Goal: Transaction & Acquisition: Purchase product/service

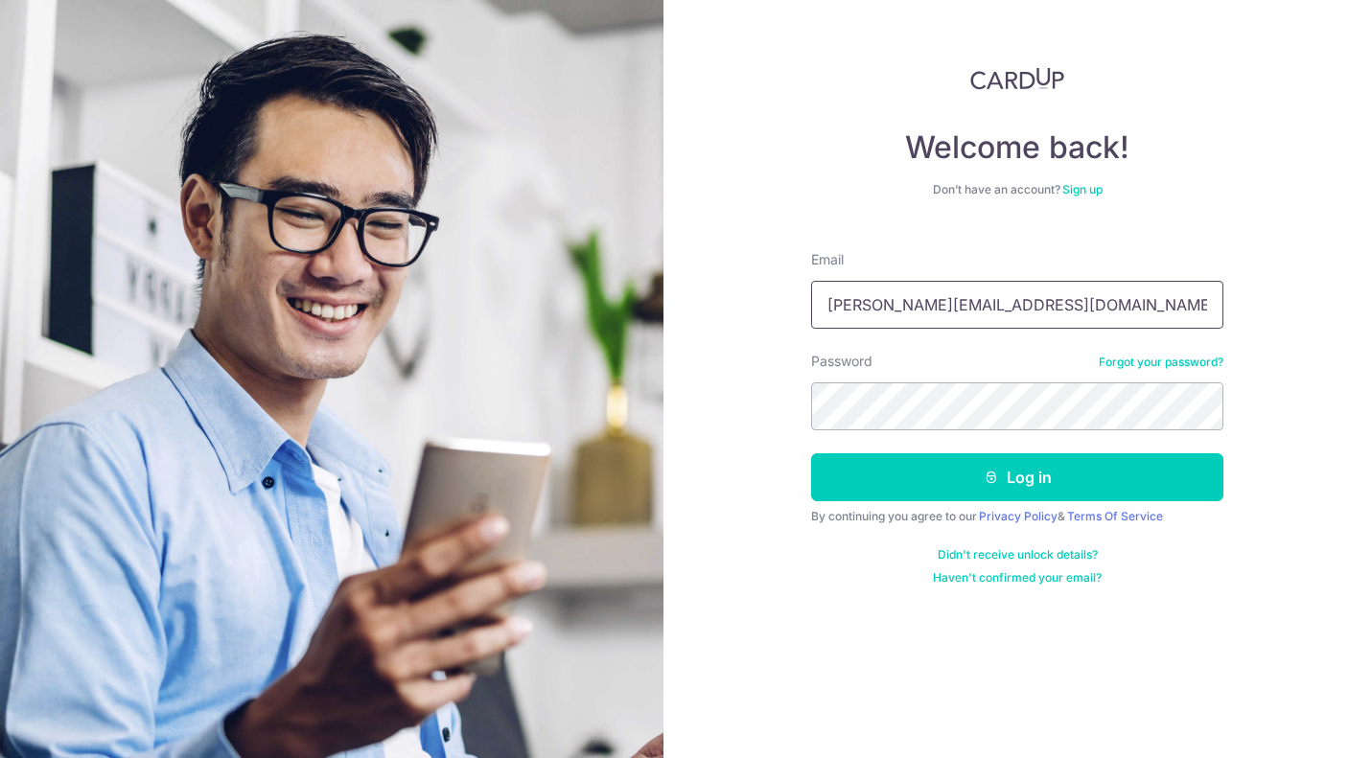
type input "[PERSON_NAME][EMAIL_ADDRESS][DOMAIN_NAME]"
click at [1017, 477] on button "Log in" at bounding box center [1017, 478] width 412 height 48
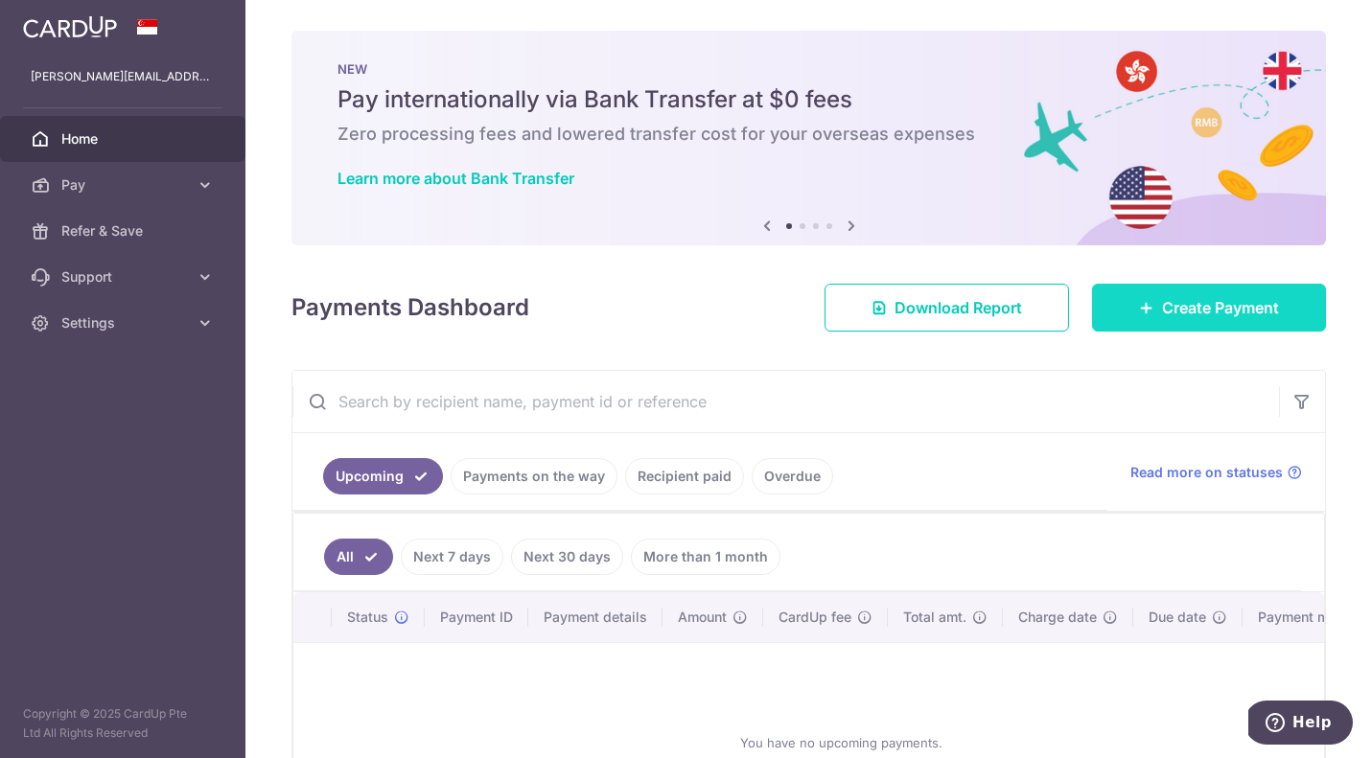
click at [1202, 310] on span "Create Payment" at bounding box center [1220, 307] width 117 height 23
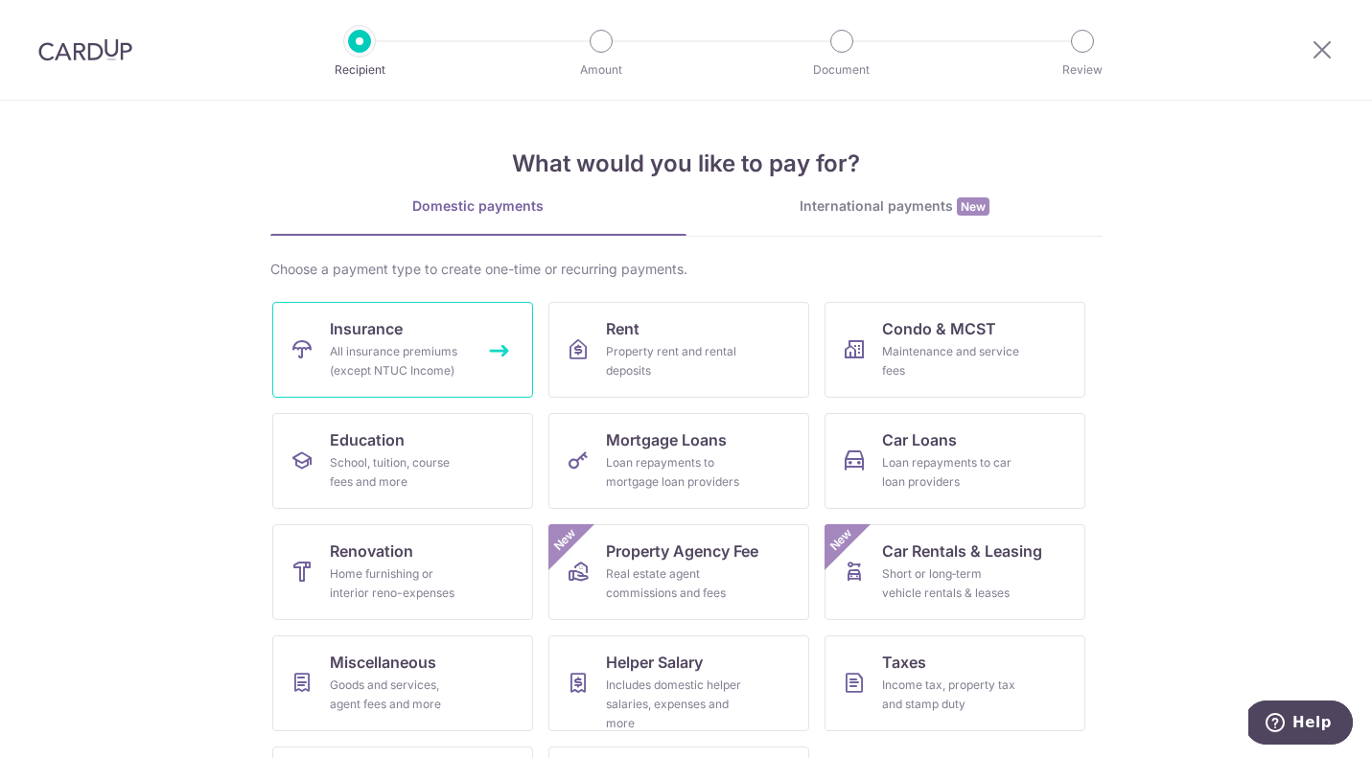
click at [439, 338] on link "Insurance All insurance premiums (except NTUC Income)" at bounding box center [402, 350] width 261 height 96
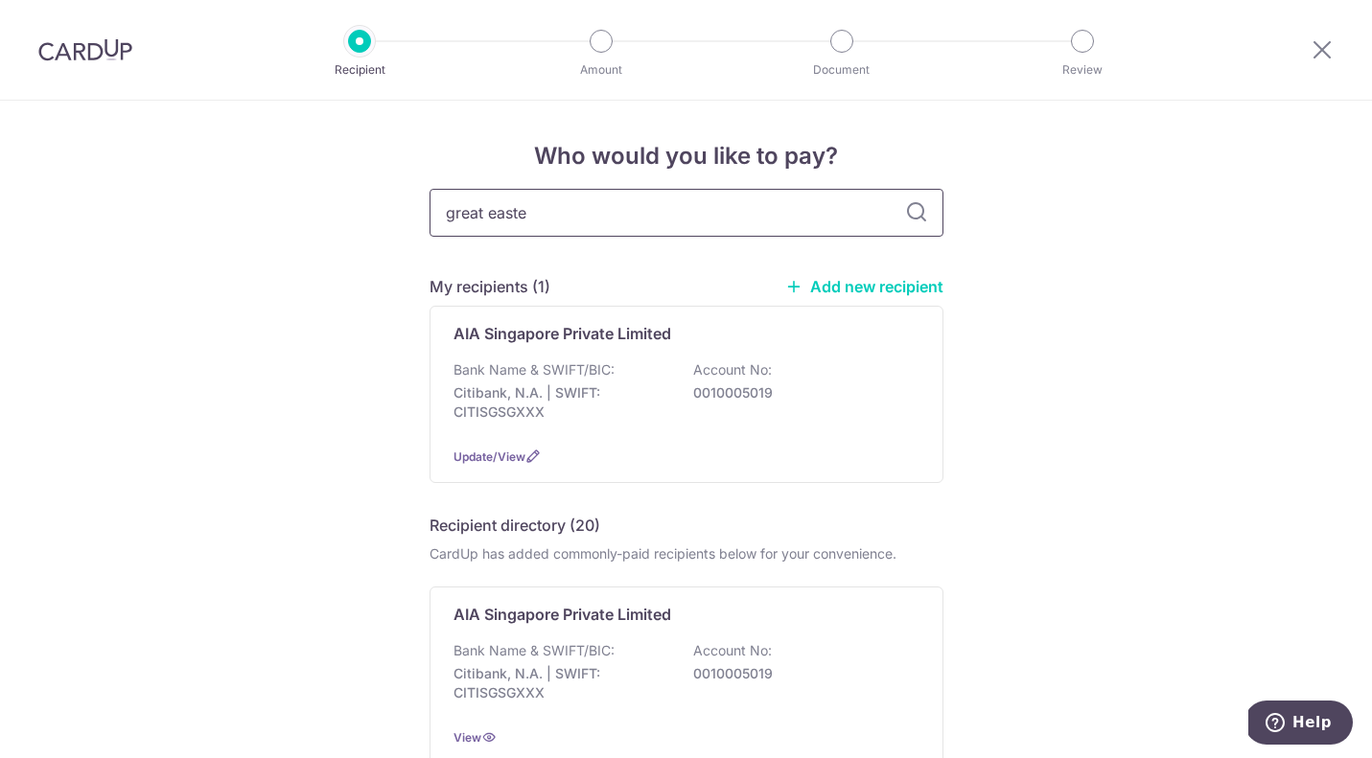
type input "great [DATE]"
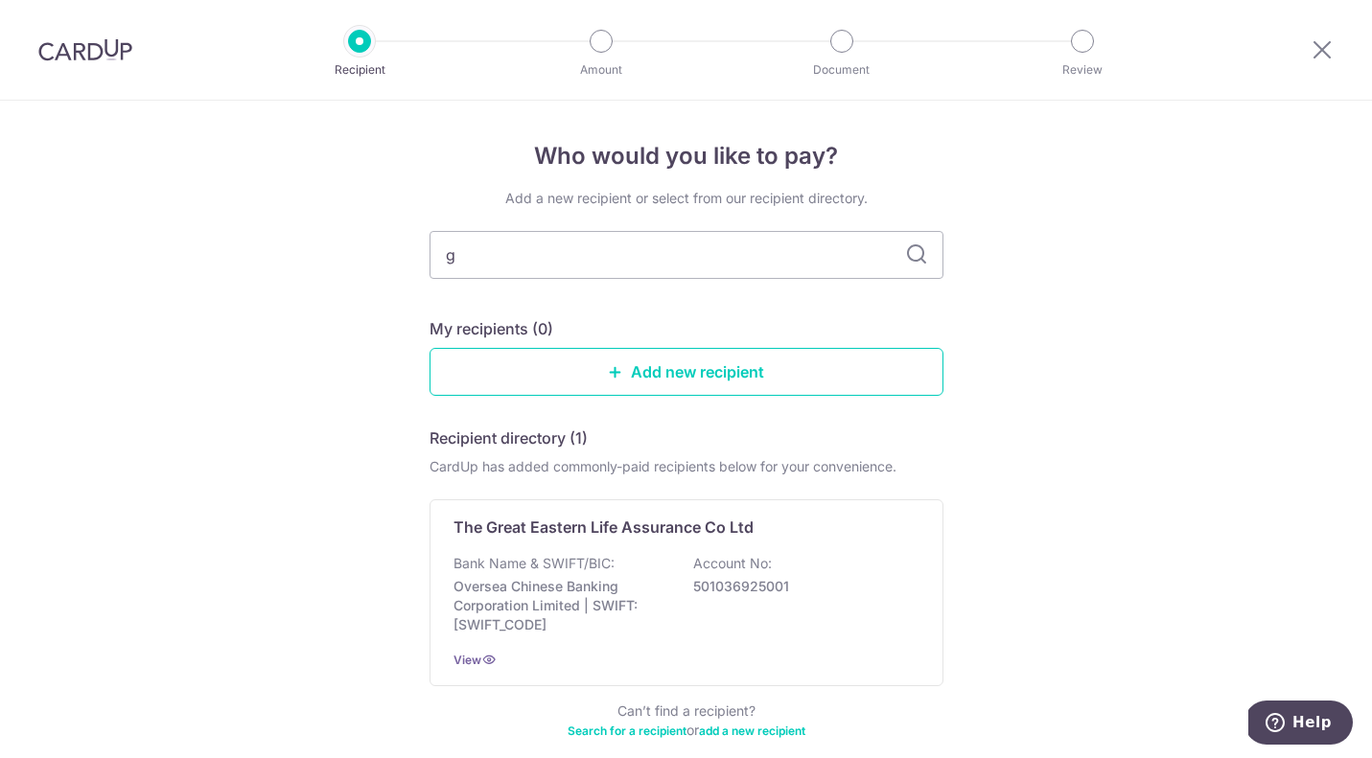
type input "ge"
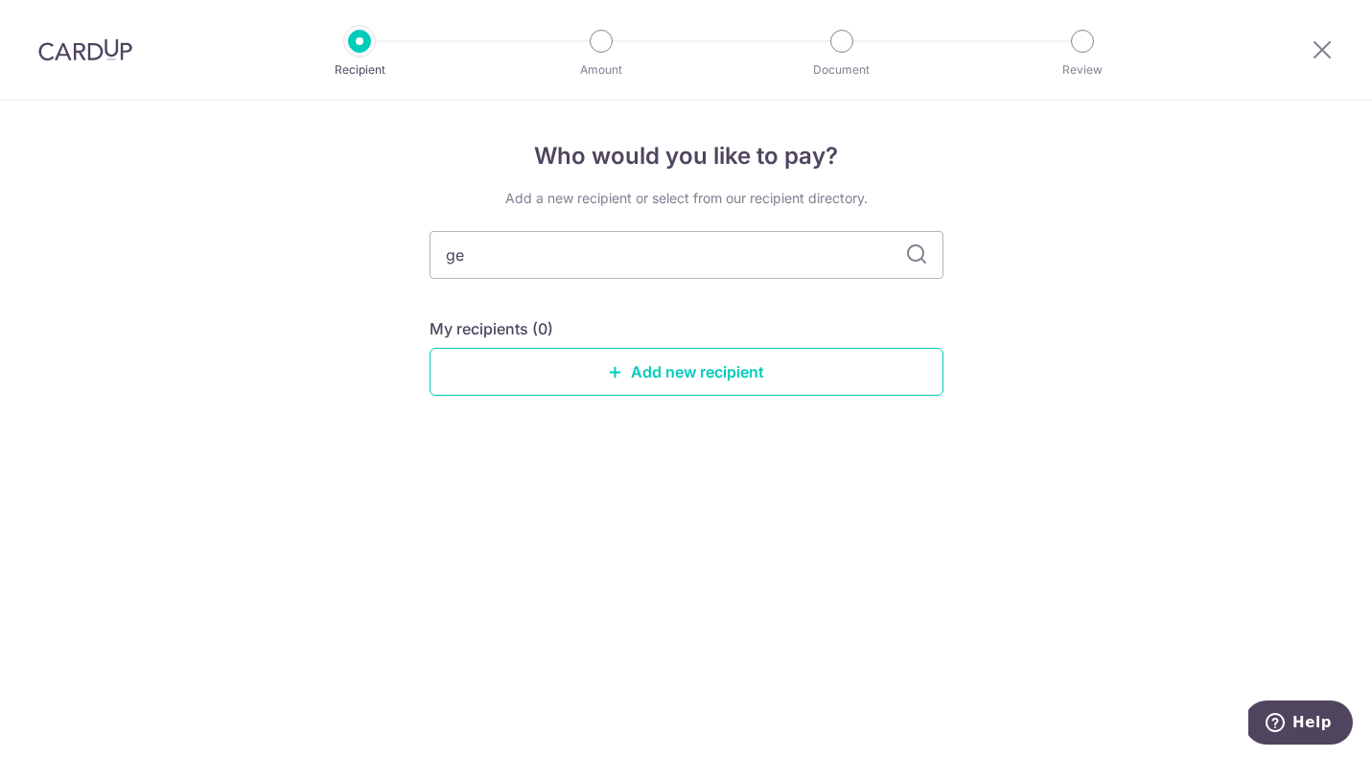
type input "g"
click at [584, 253] on input "text" at bounding box center [687, 255] width 514 height 48
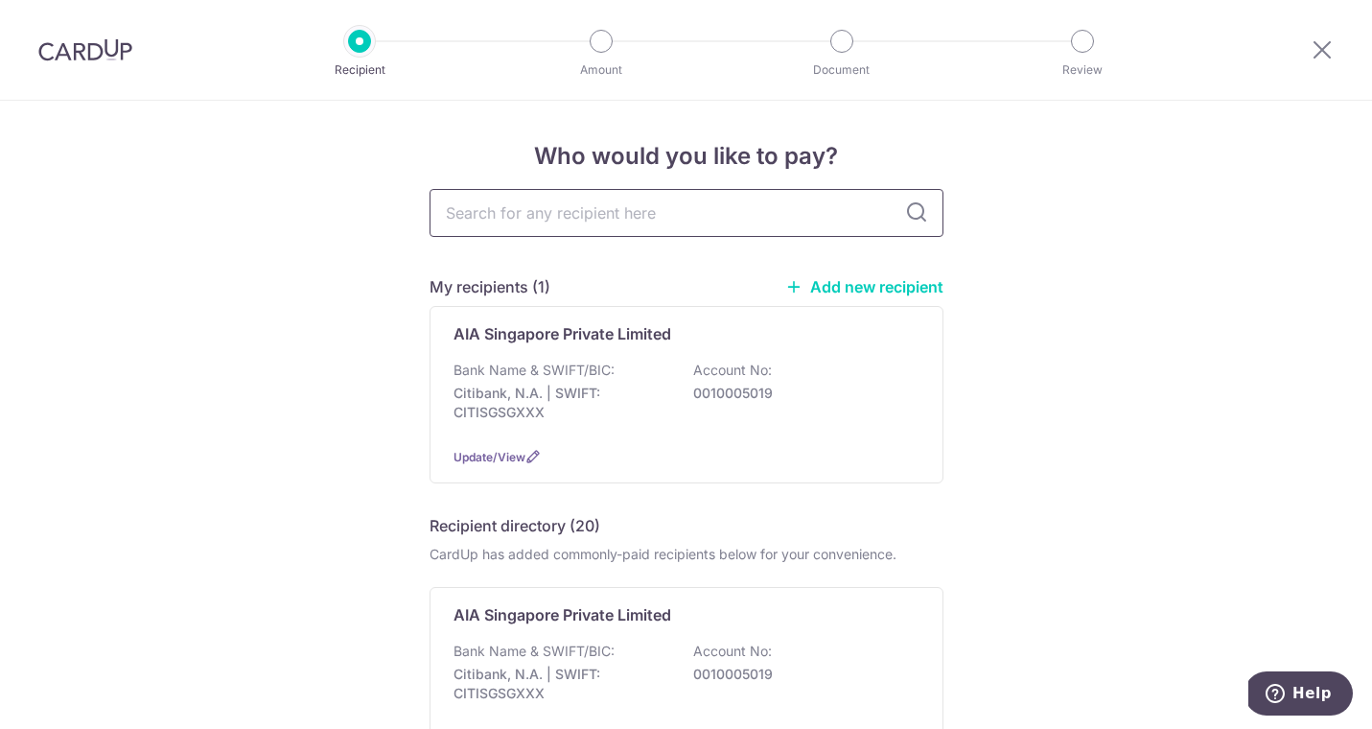
click at [679, 214] on input "text" at bounding box center [687, 213] width 514 height 48
click at [829, 283] on link "Add new recipient" at bounding box center [864, 286] width 158 height 19
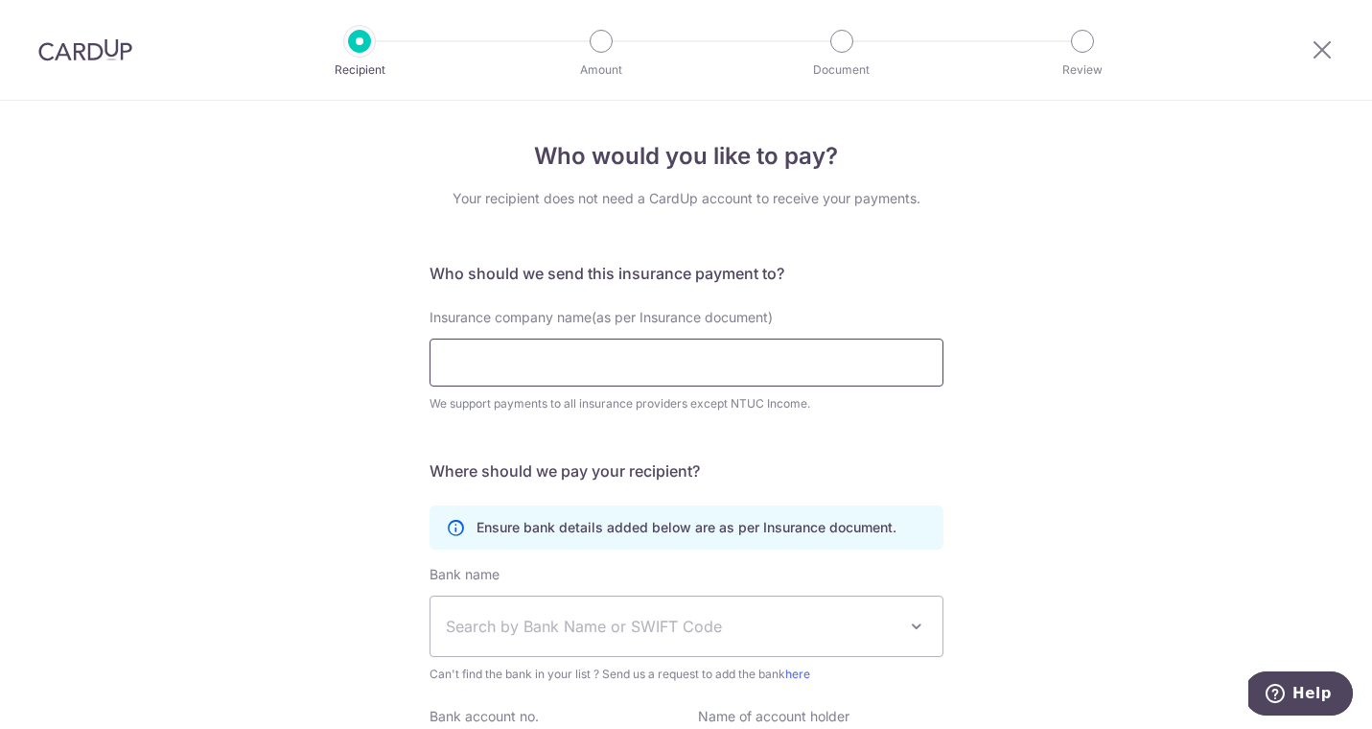
click at [577, 365] on input "Insurance company name(as per Insurance document)" at bounding box center [687, 362] width 514 height 48
click at [1315, 43] on icon at bounding box center [1322, 49] width 23 height 24
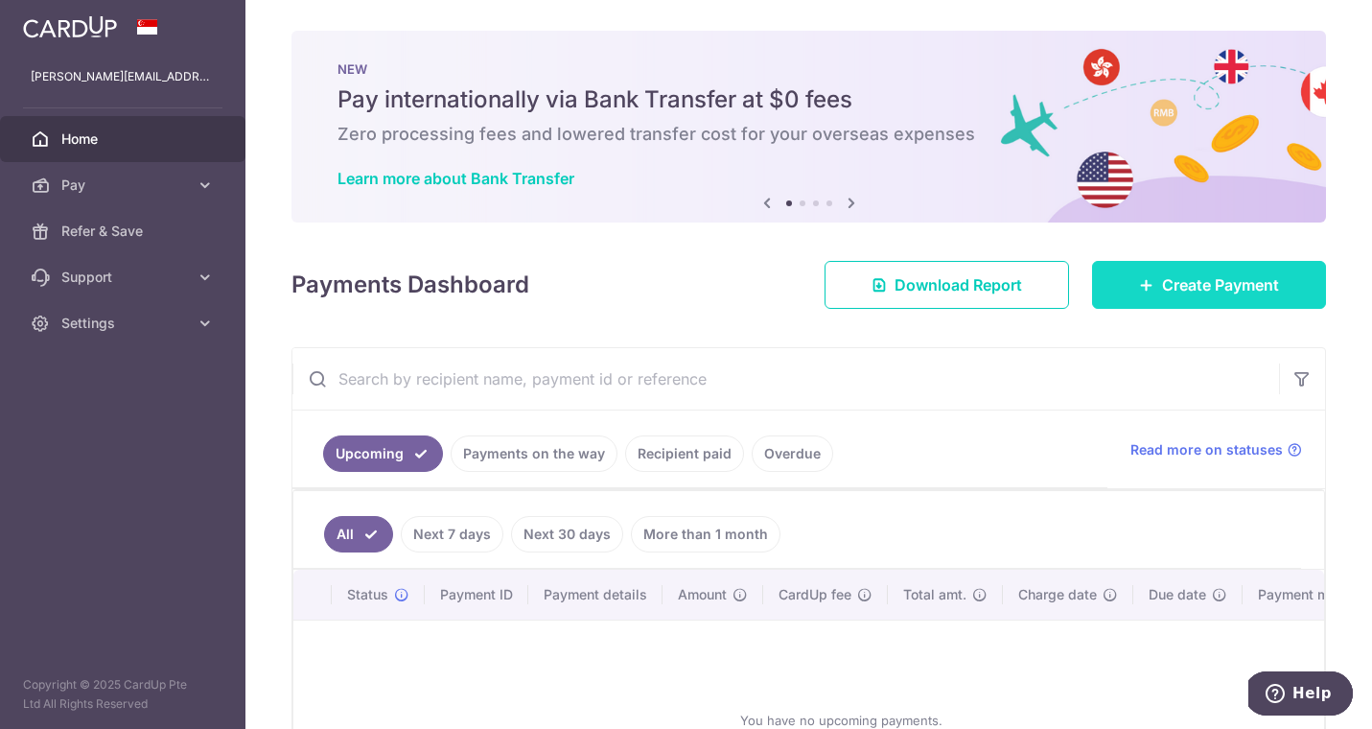
click at [1295, 282] on link "Create Payment" at bounding box center [1209, 285] width 234 height 48
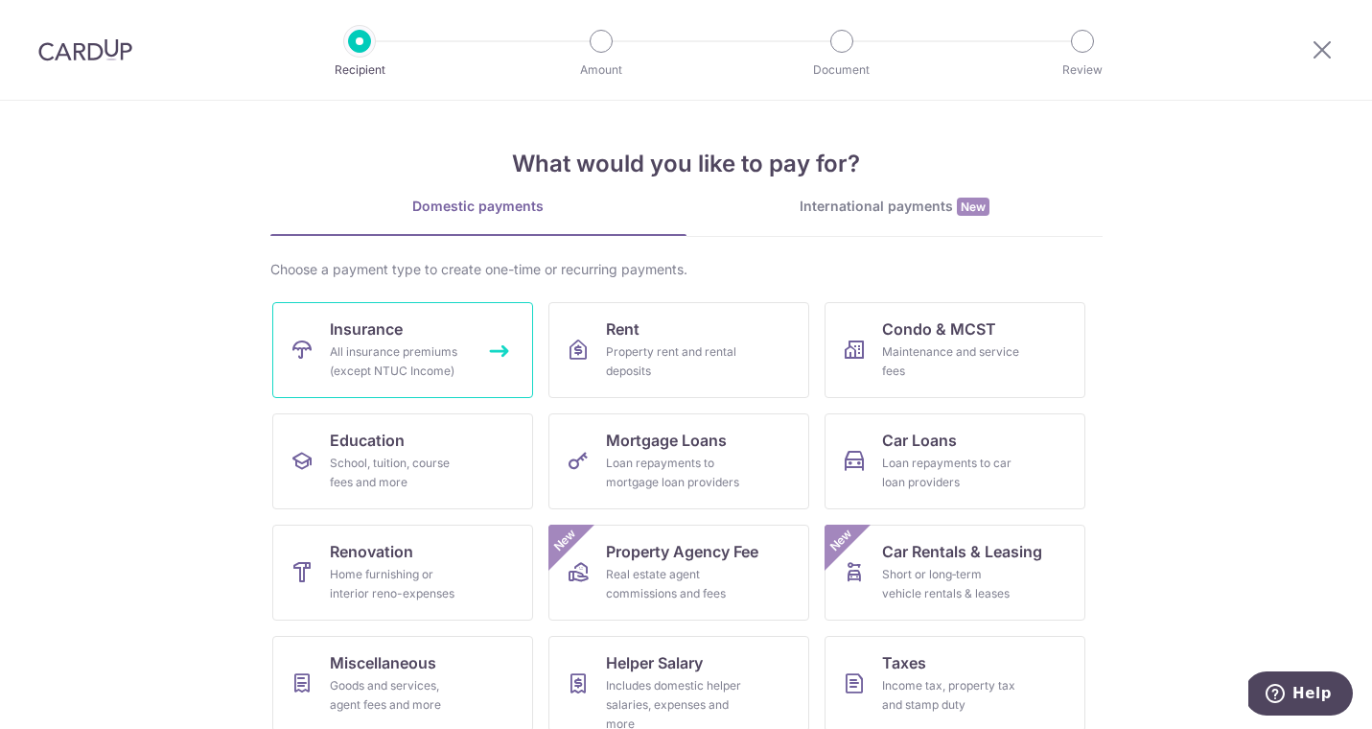
click at [275, 361] on link "Insurance All insurance premiums (except NTUC Income)" at bounding box center [402, 350] width 261 height 96
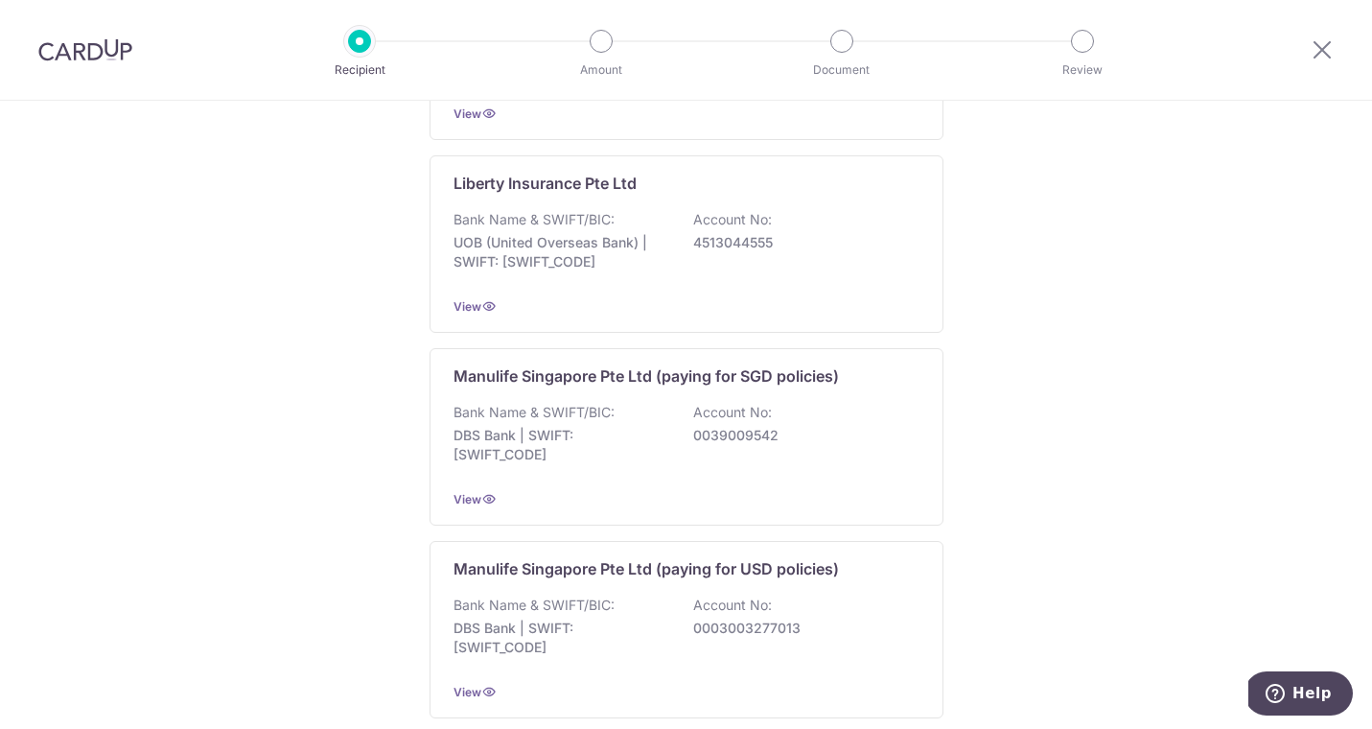
scroll to position [1924, 0]
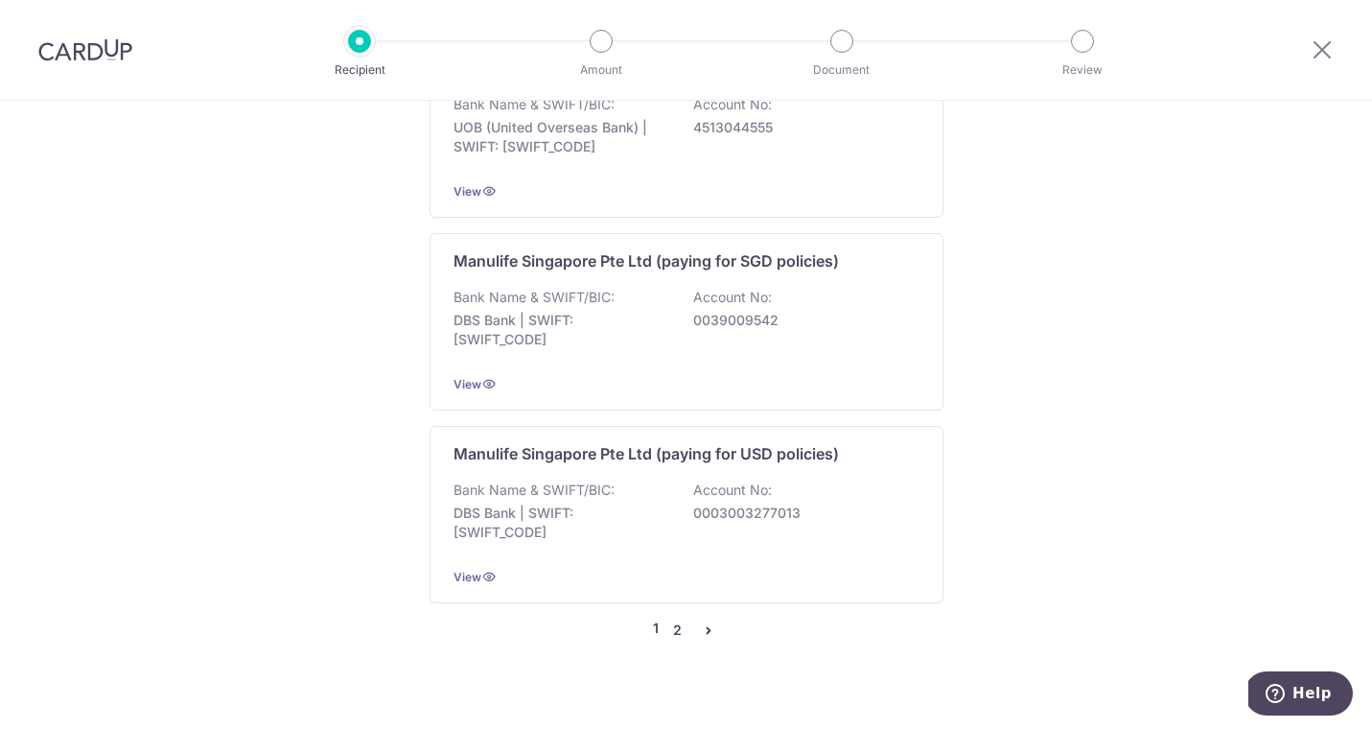
click at [680, 618] on link "2" at bounding box center [677, 629] width 23 height 23
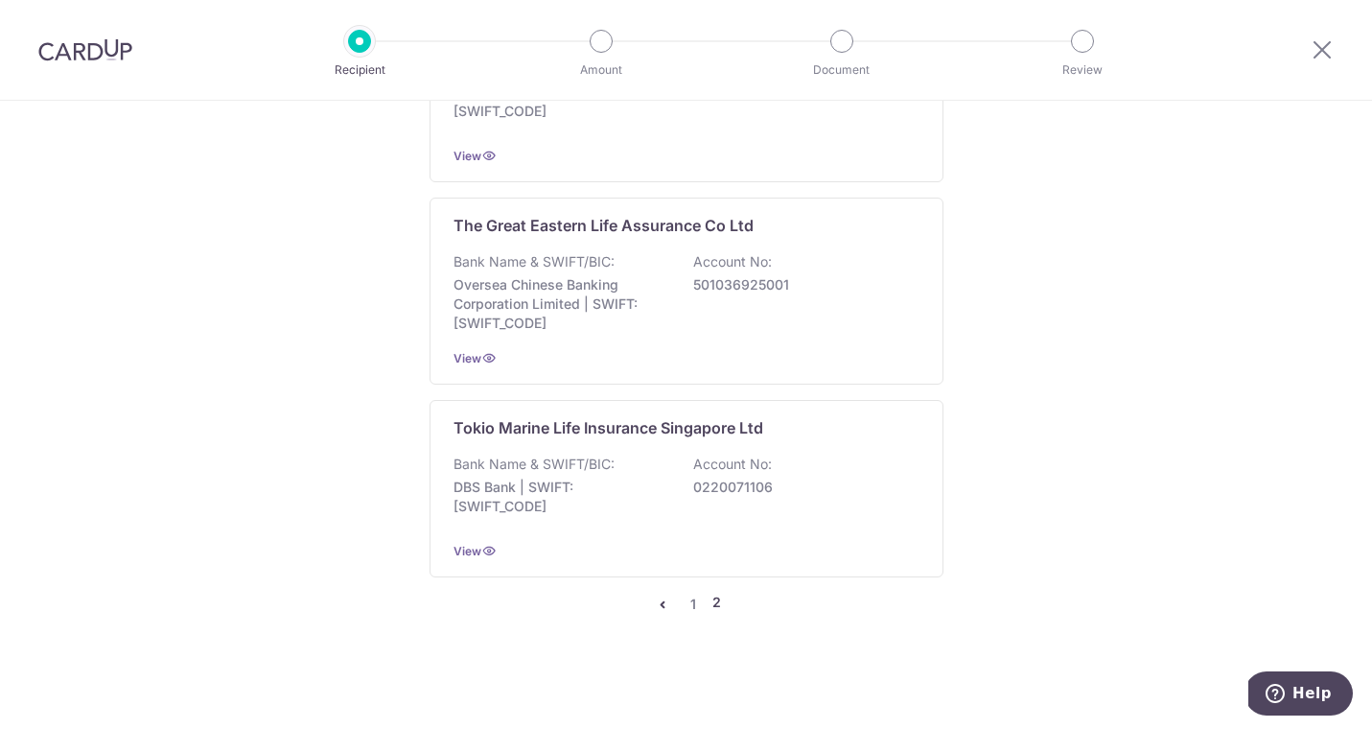
scroll to position [1711, 0]
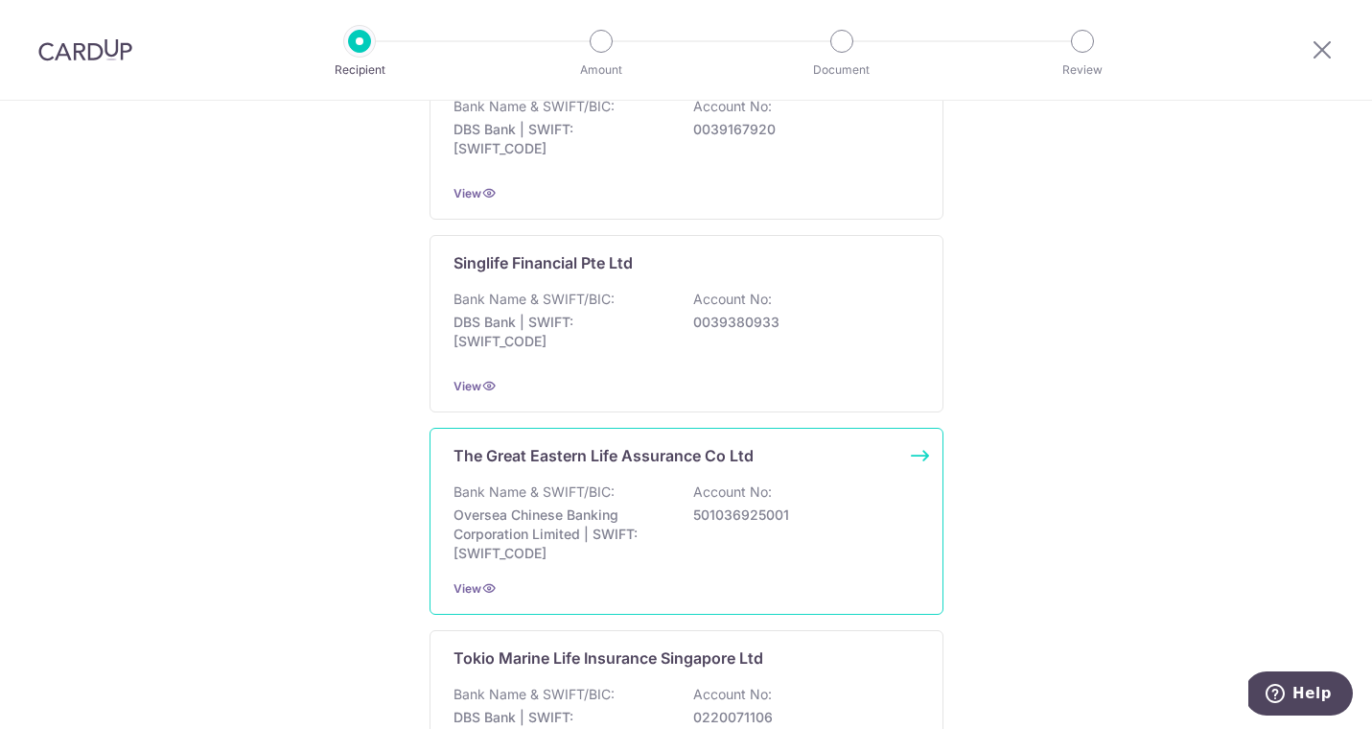
click at [583, 442] on div "The Great Eastern Life Assurance Co Ltd Bank Name & SWIFT/BIC: Oversea Chinese …" at bounding box center [687, 521] width 514 height 187
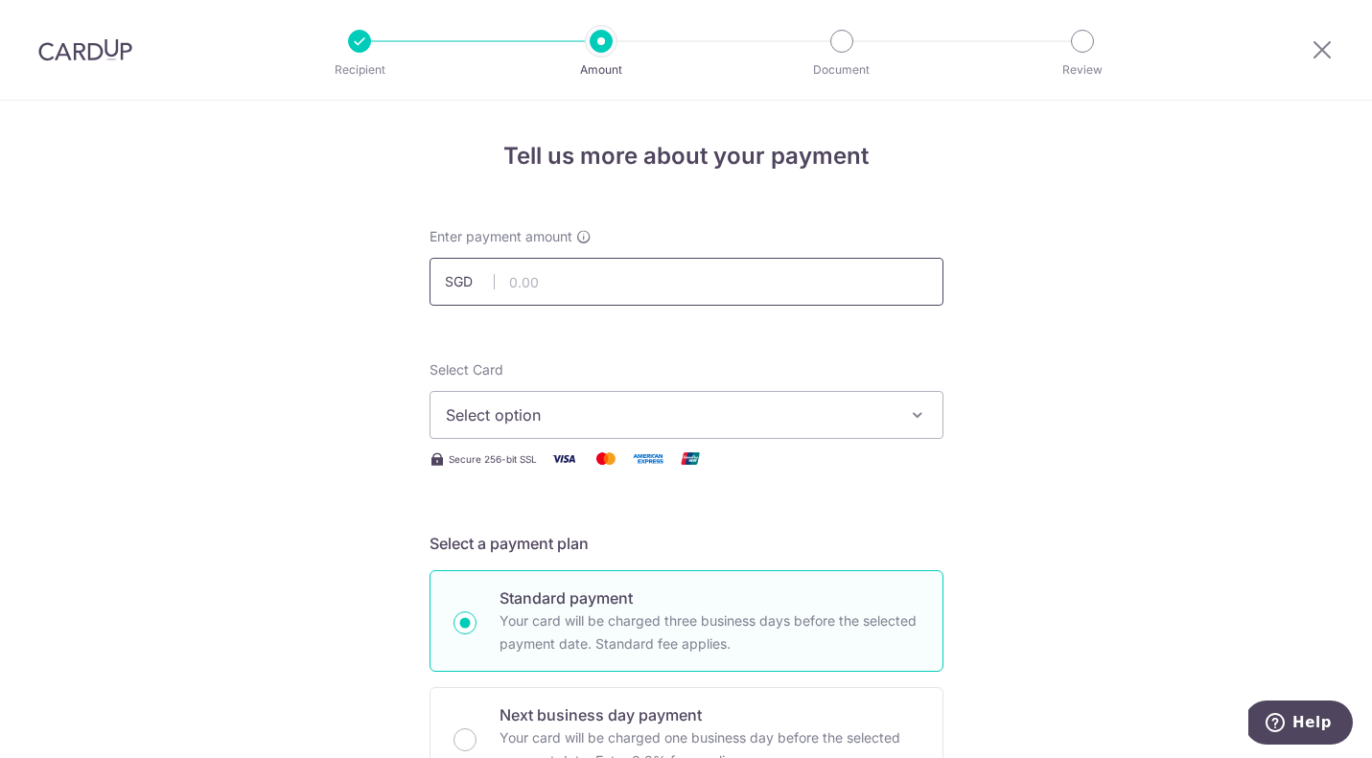
click at [538, 276] on input "text" at bounding box center [687, 282] width 514 height 48
click at [1317, 54] on icon at bounding box center [1322, 49] width 23 height 24
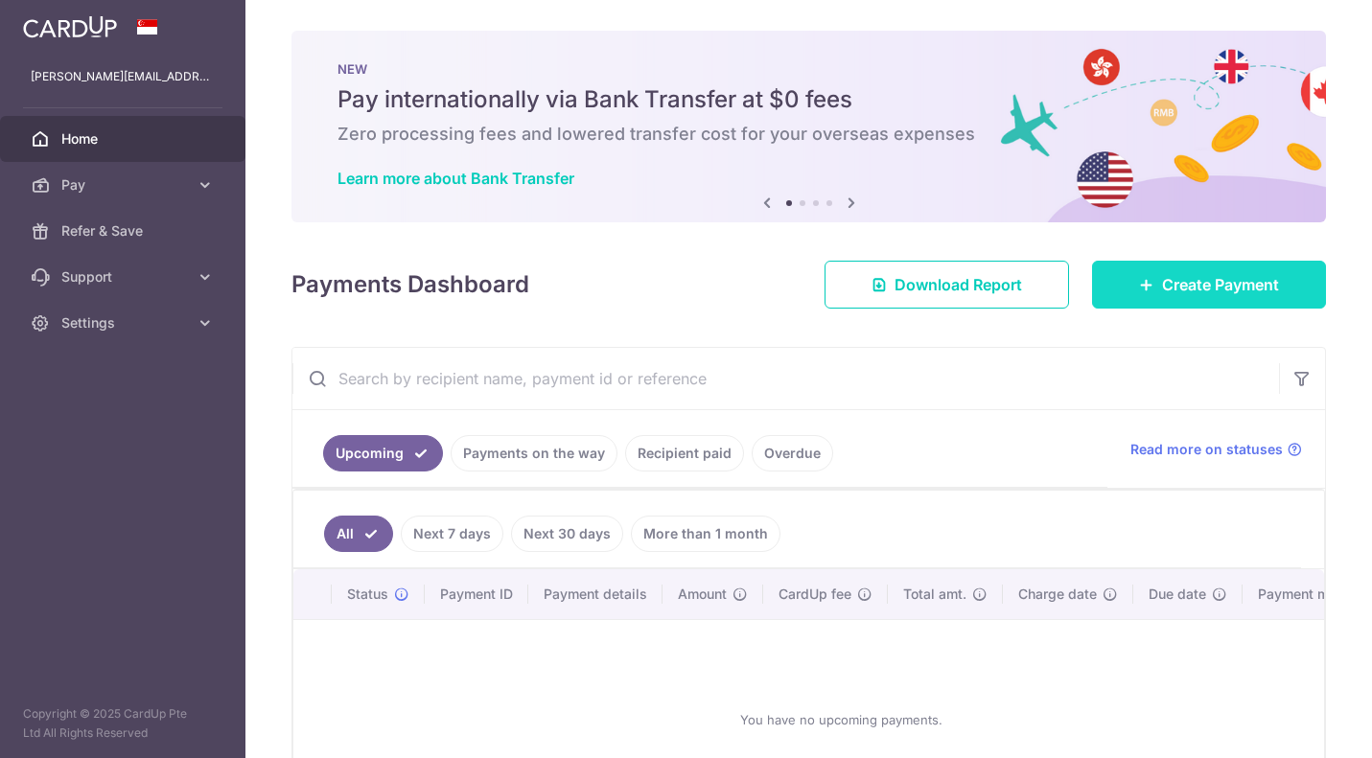
click at [1191, 280] on span "Create Payment" at bounding box center [1220, 284] width 117 height 23
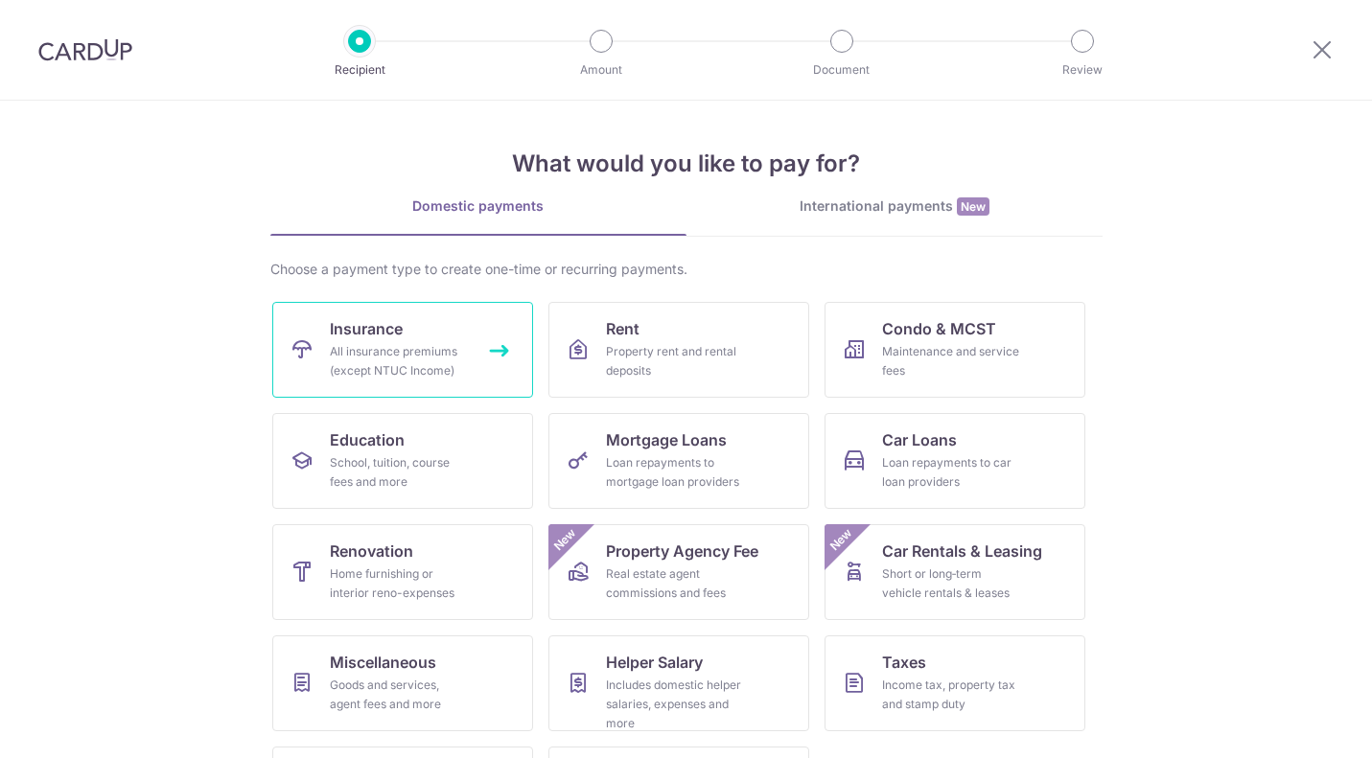
click at [361, 328] on span "Insurance" at bounding box center [366, 328] width 73 height 23
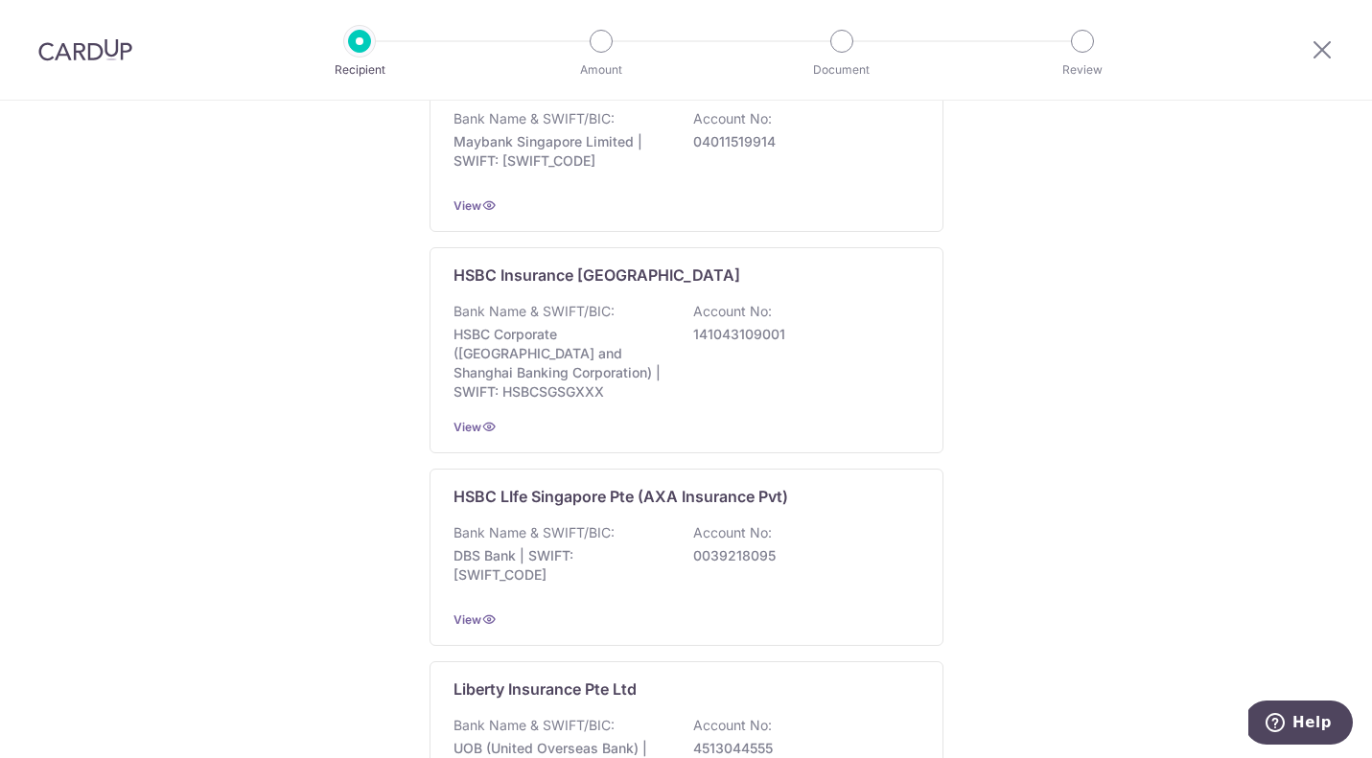
scroll to position [1901, 0]
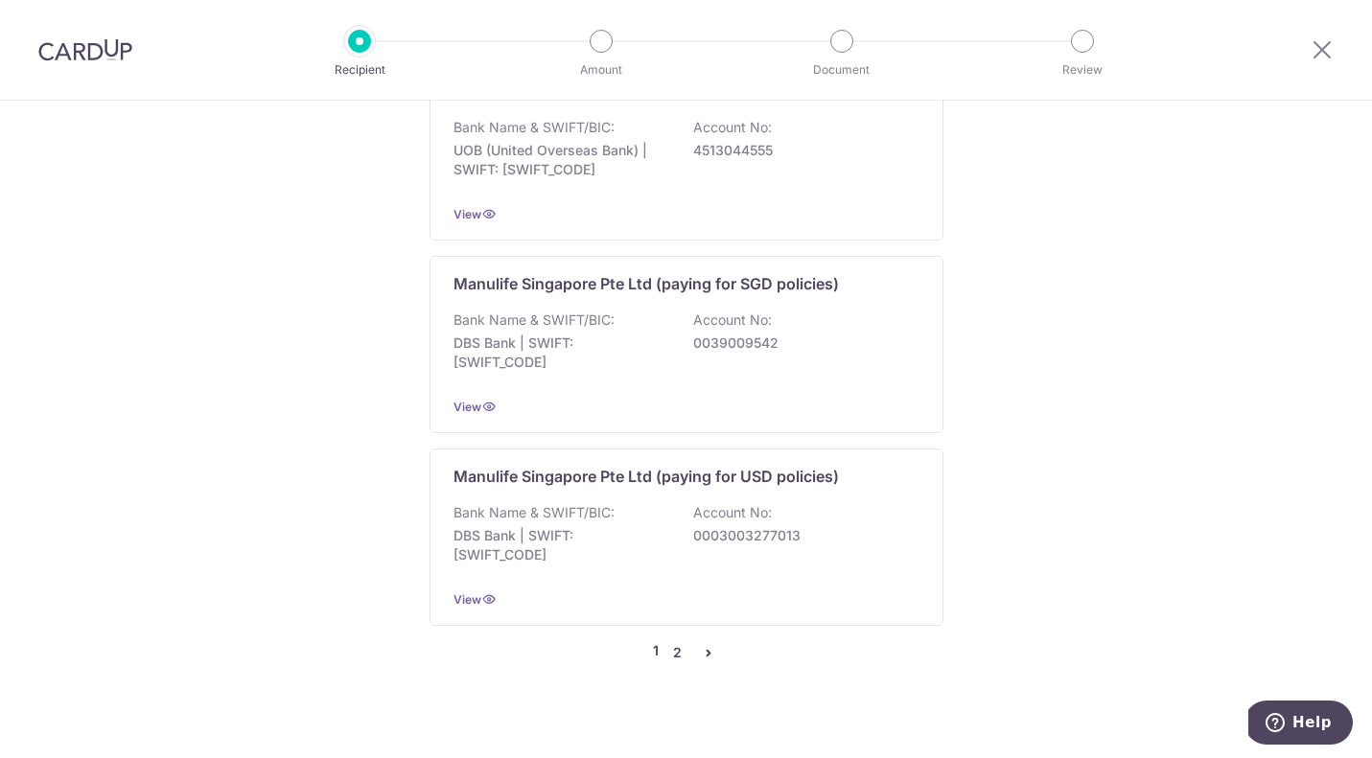
click at [670, 641] on link "2" at bounding box center [677, 652] width 23 height 23
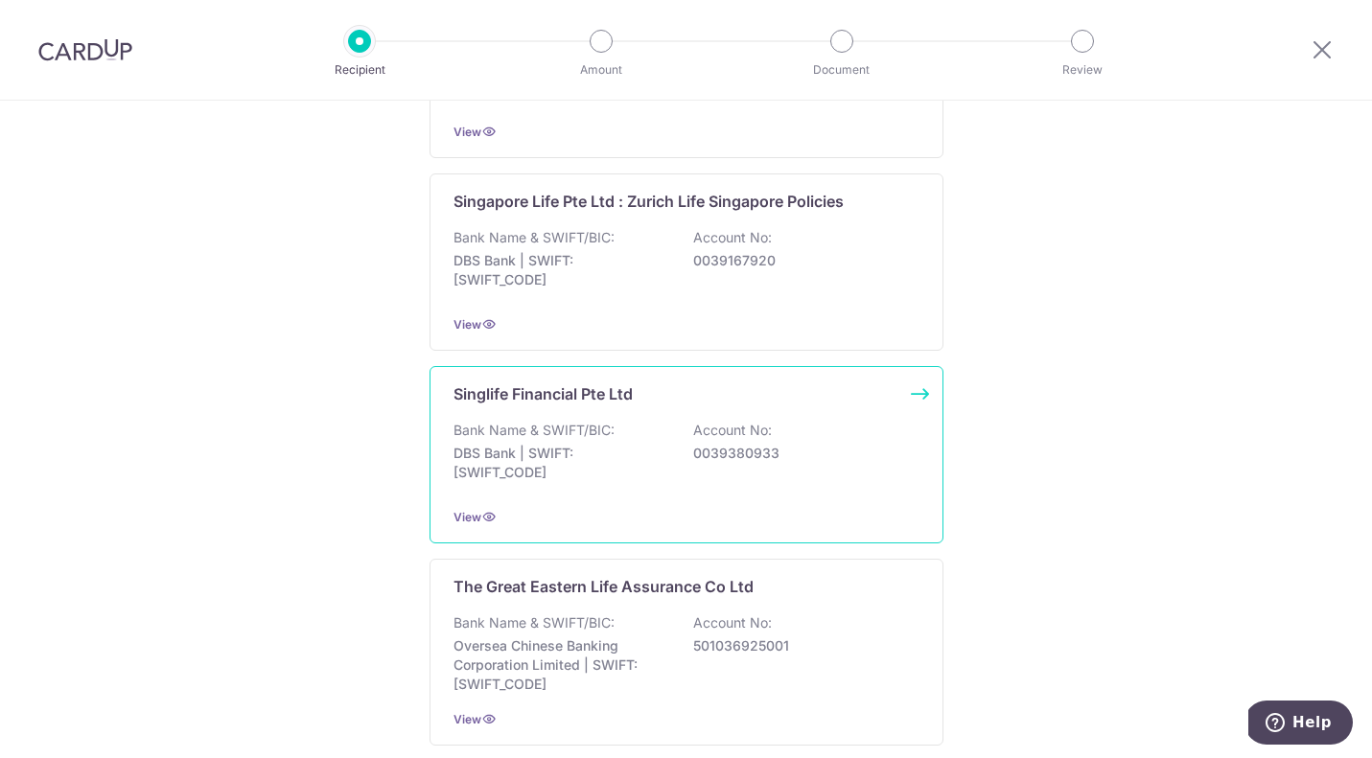
scroll to position [1911, 0]
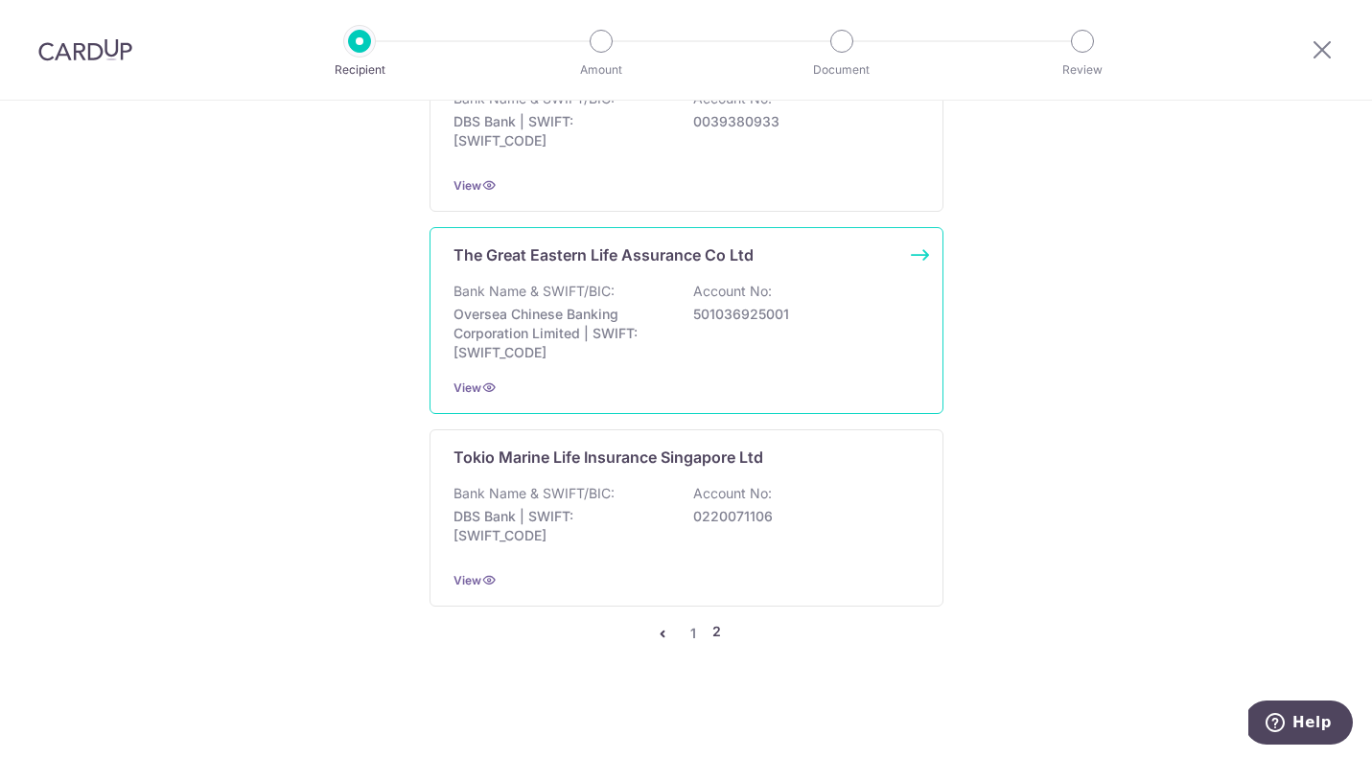
click at [587, 287] on p "Bank Name & SWIFT/BIC:" at bounding box center [534, 291] width 161 height 19
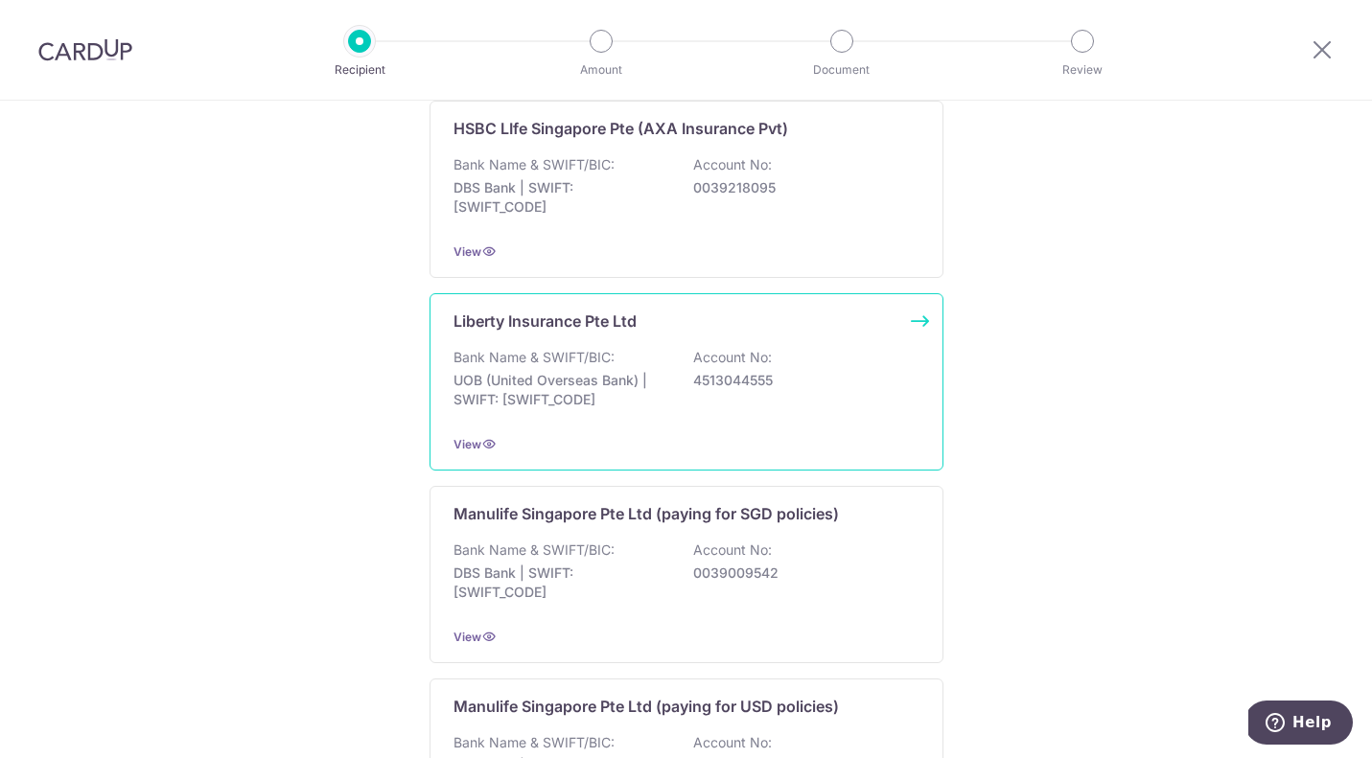
scroll to position [1901, 0]
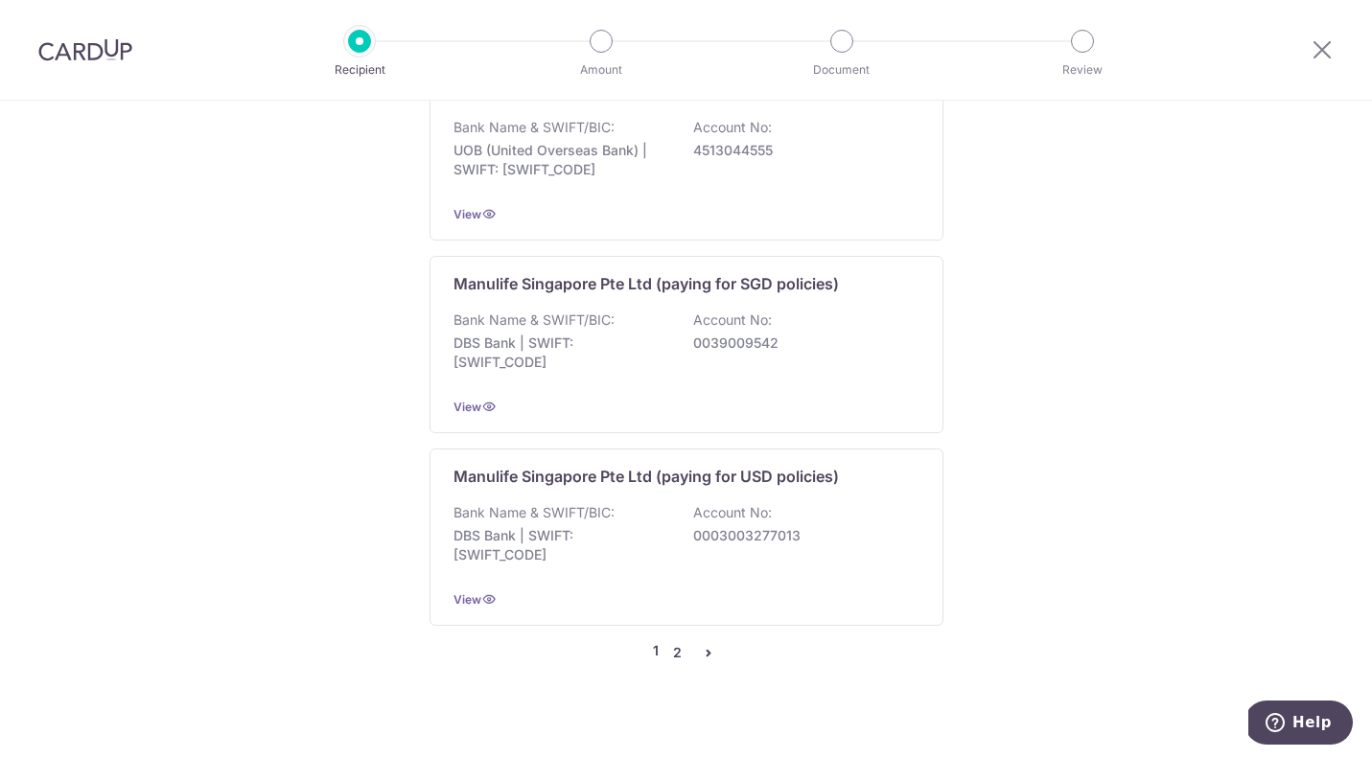
click at [667, 641] on link "2" at bounding box center [677, 652] width 23 height 23
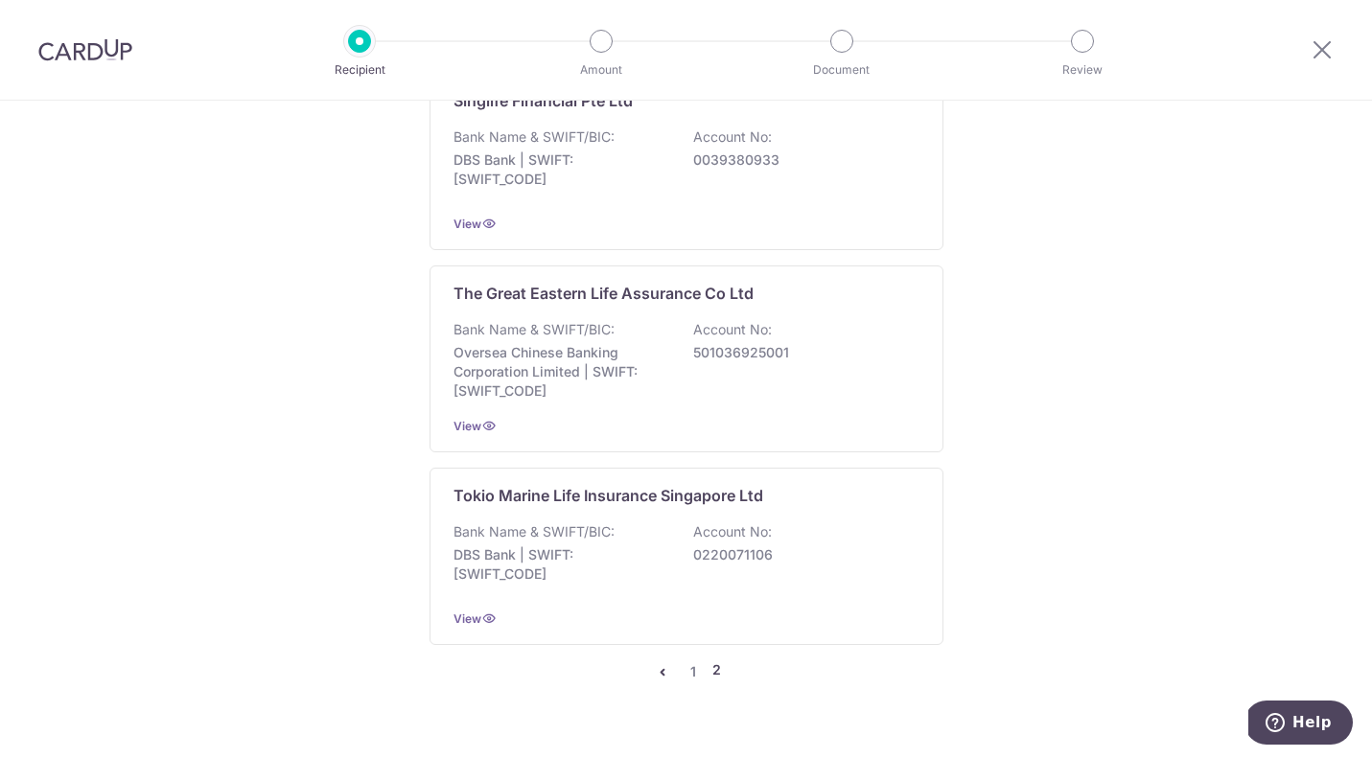
scroll to position [0, 0]
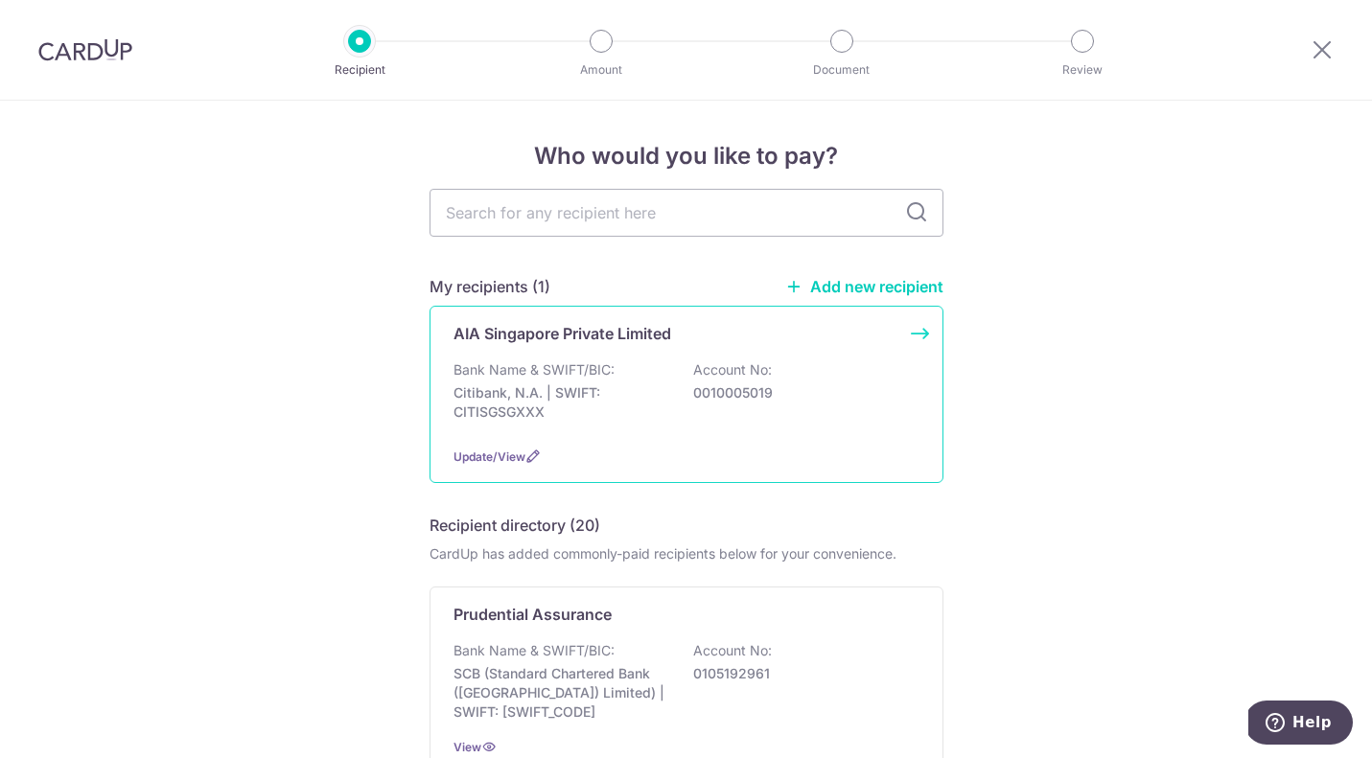
click at [731, 393] on p "0010005019" at bounding box center [800, 393] width 215 height 19
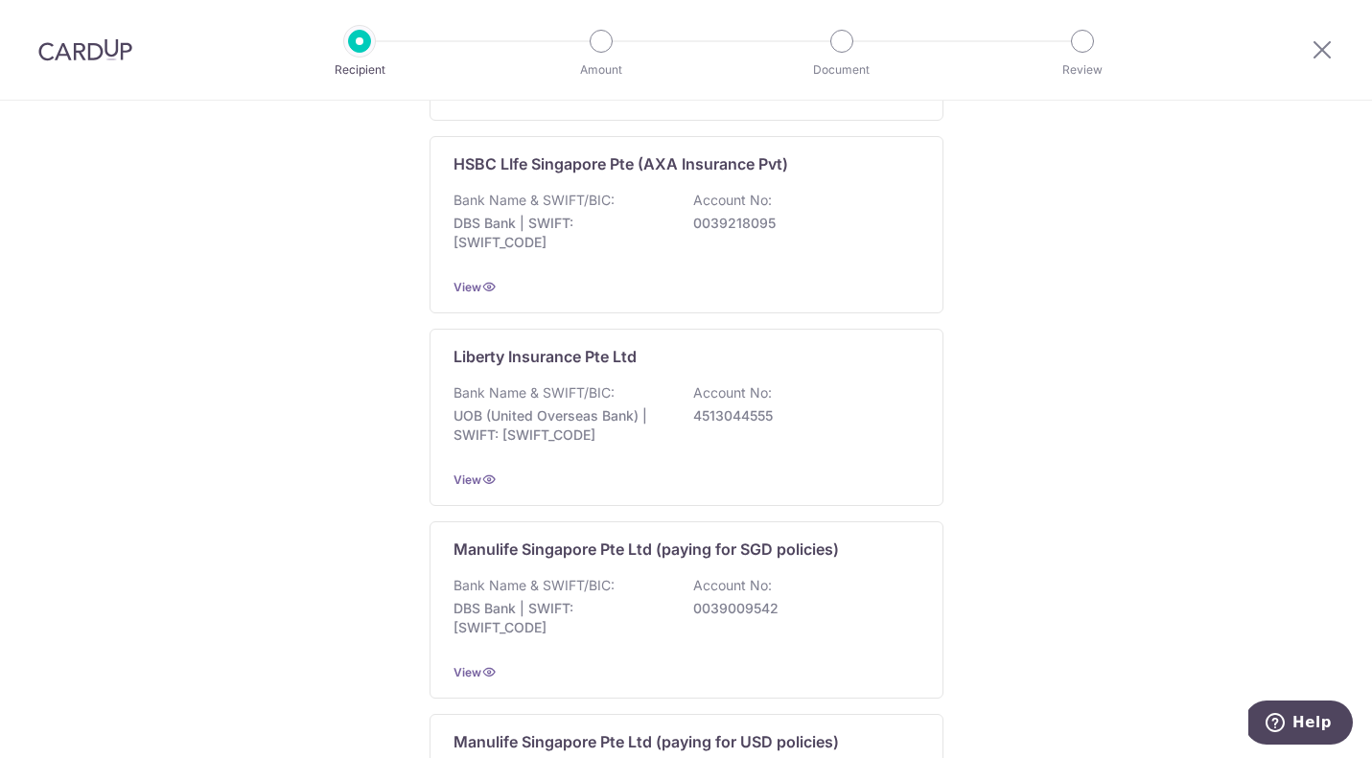
scroll to position [1901, 0]
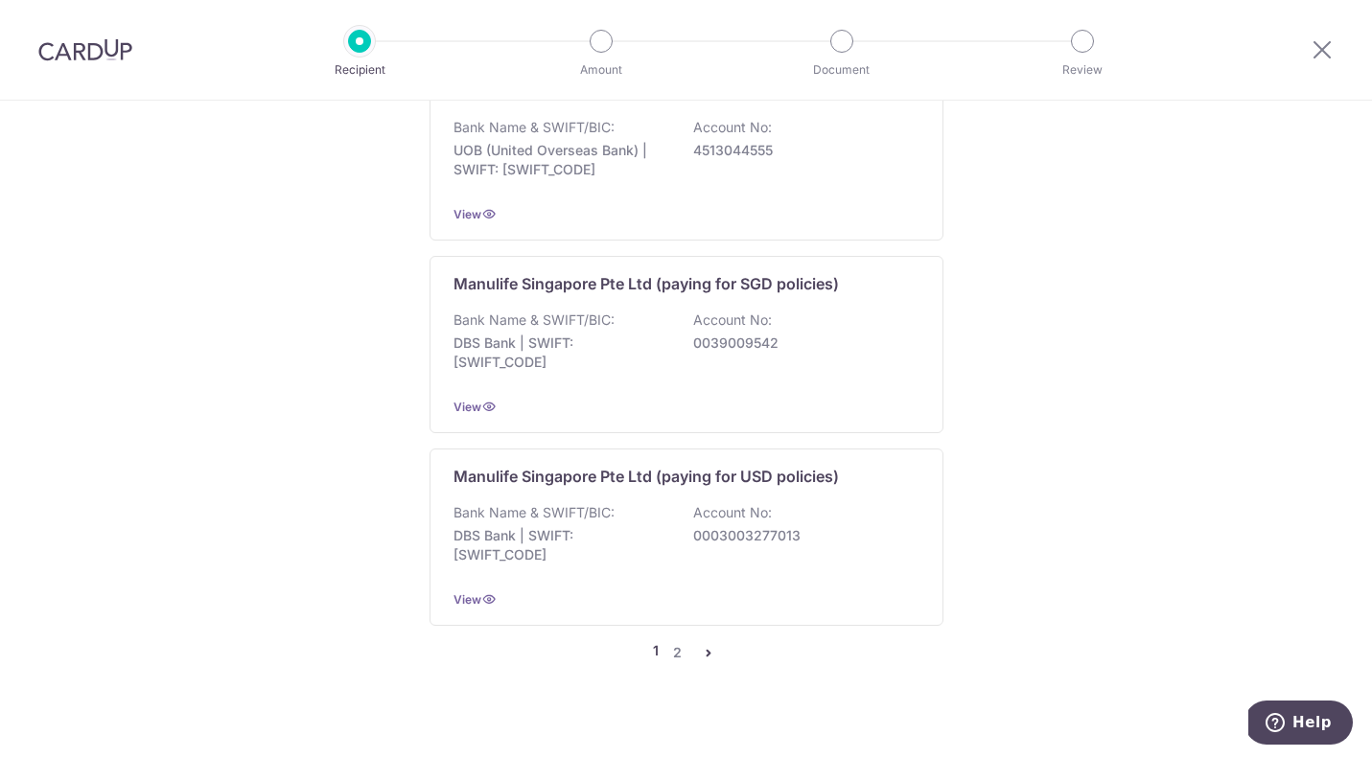
click at [653, 641] on ul "1 2" at bounding box center [686, 652] width 67 height 23
click at [666, 641] on link "2" at bounding box center [677, 652] width 23 height 23
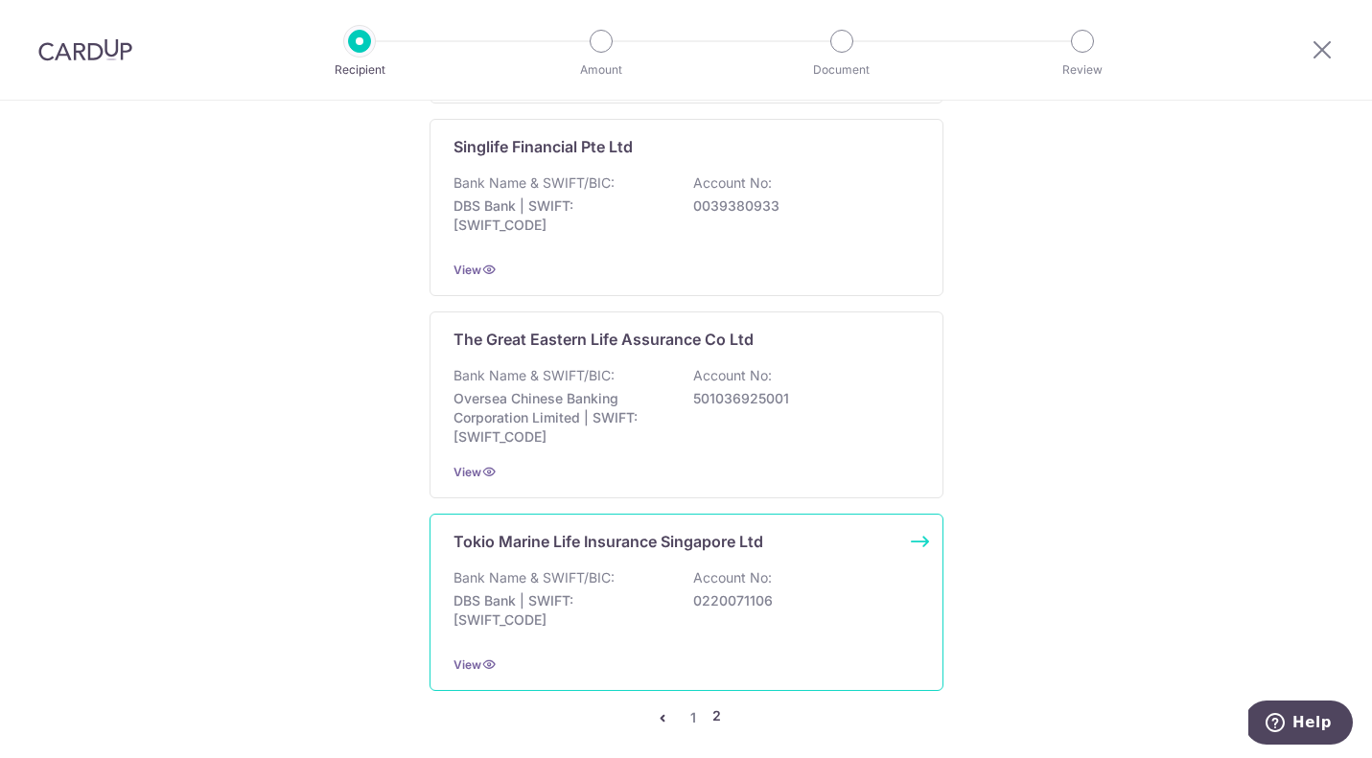
scroll to position [1911, 0]
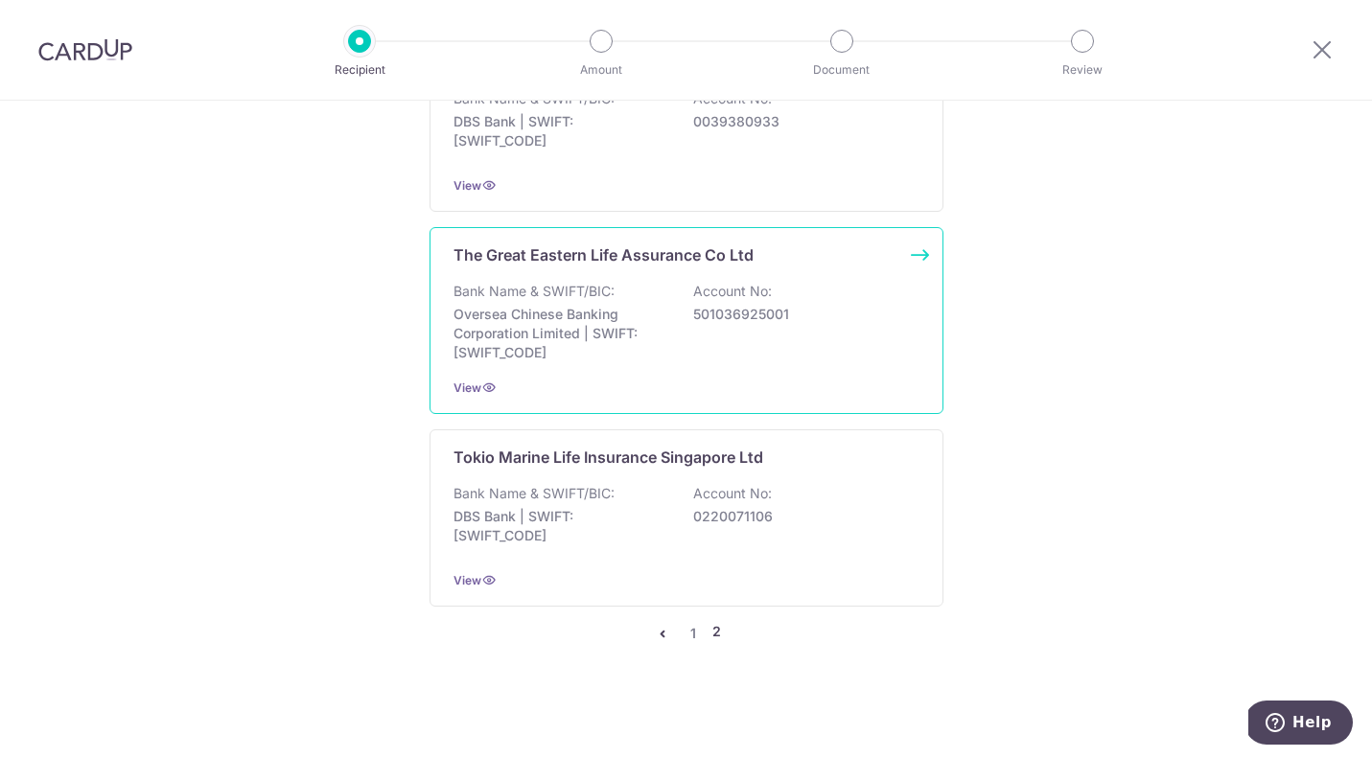
click at [768, 324] on p "501036925001" at bounding box center [800, 314] width 215 height 19
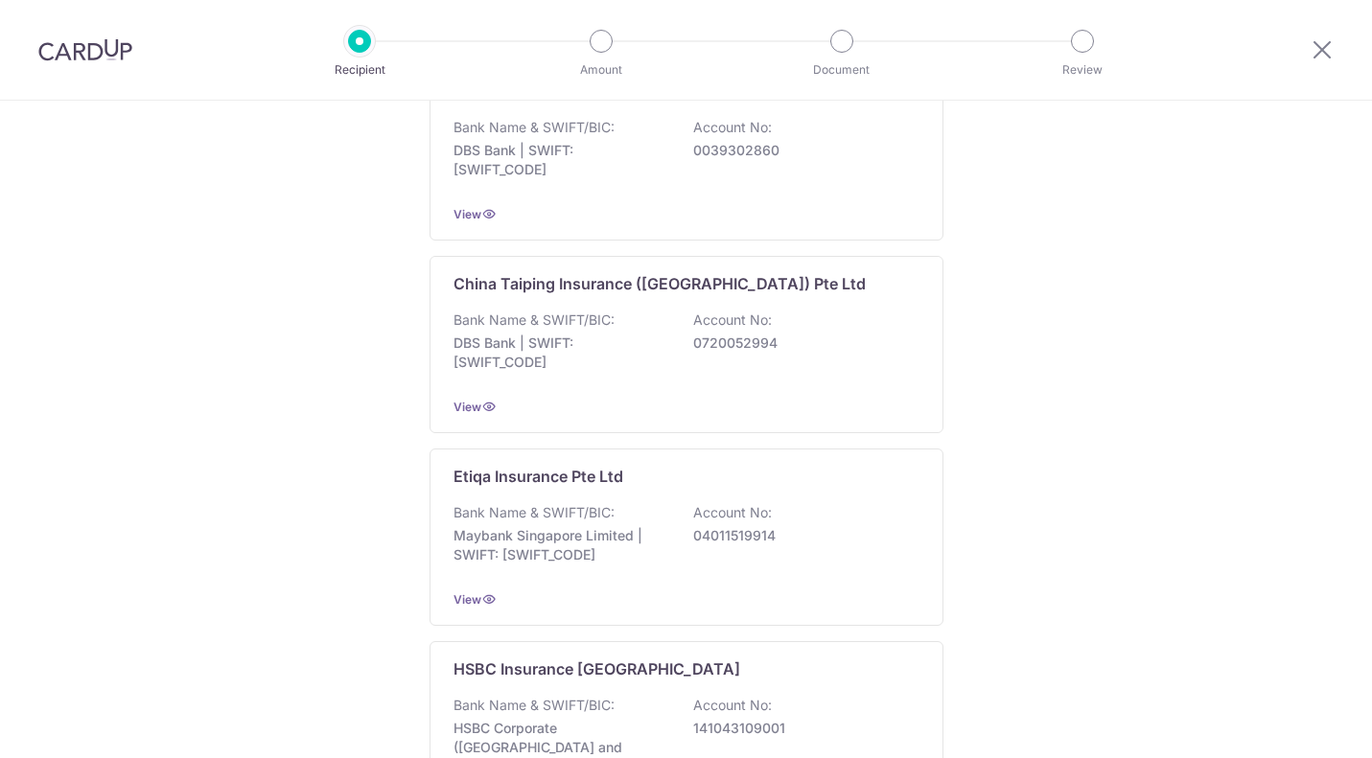
scroll to position [1901, 0]
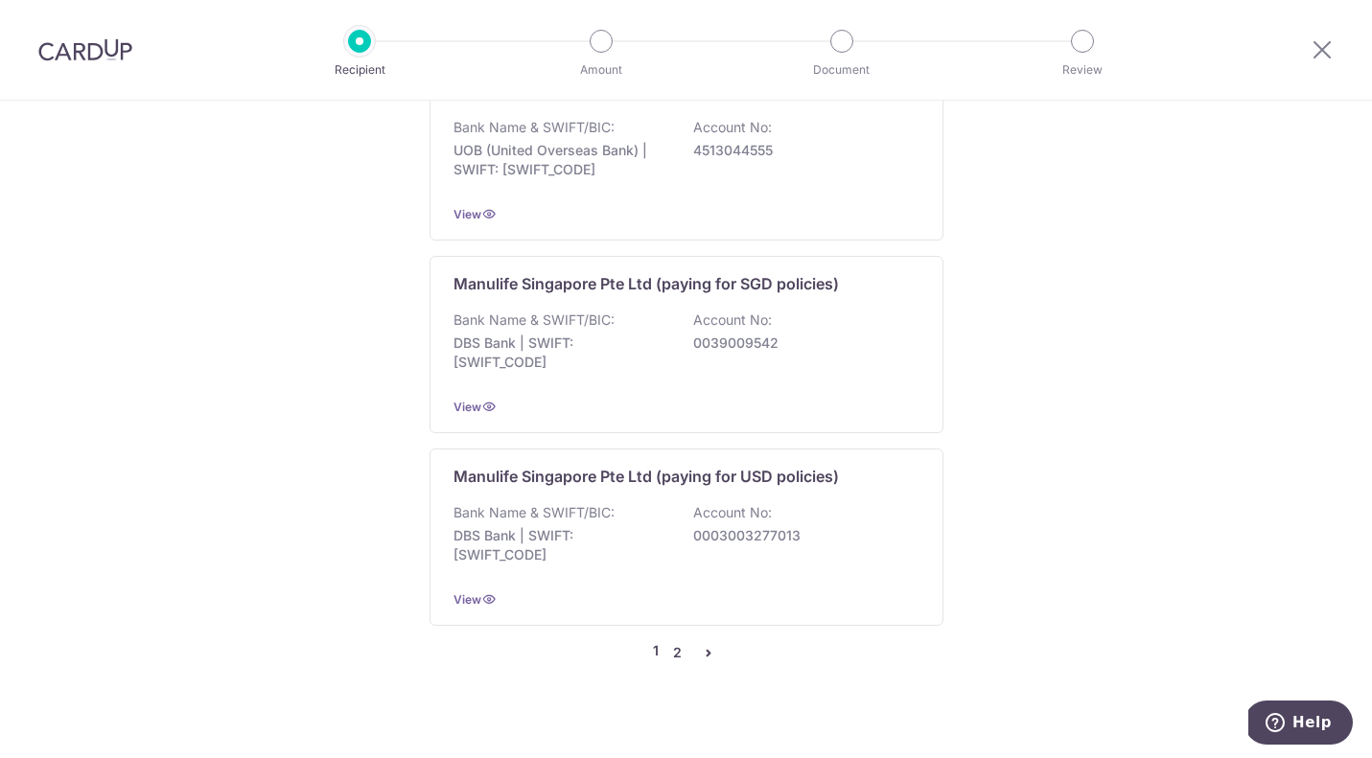
click at [672, 641] on link "2" at bounding box center [677, 652] width 23 height 23
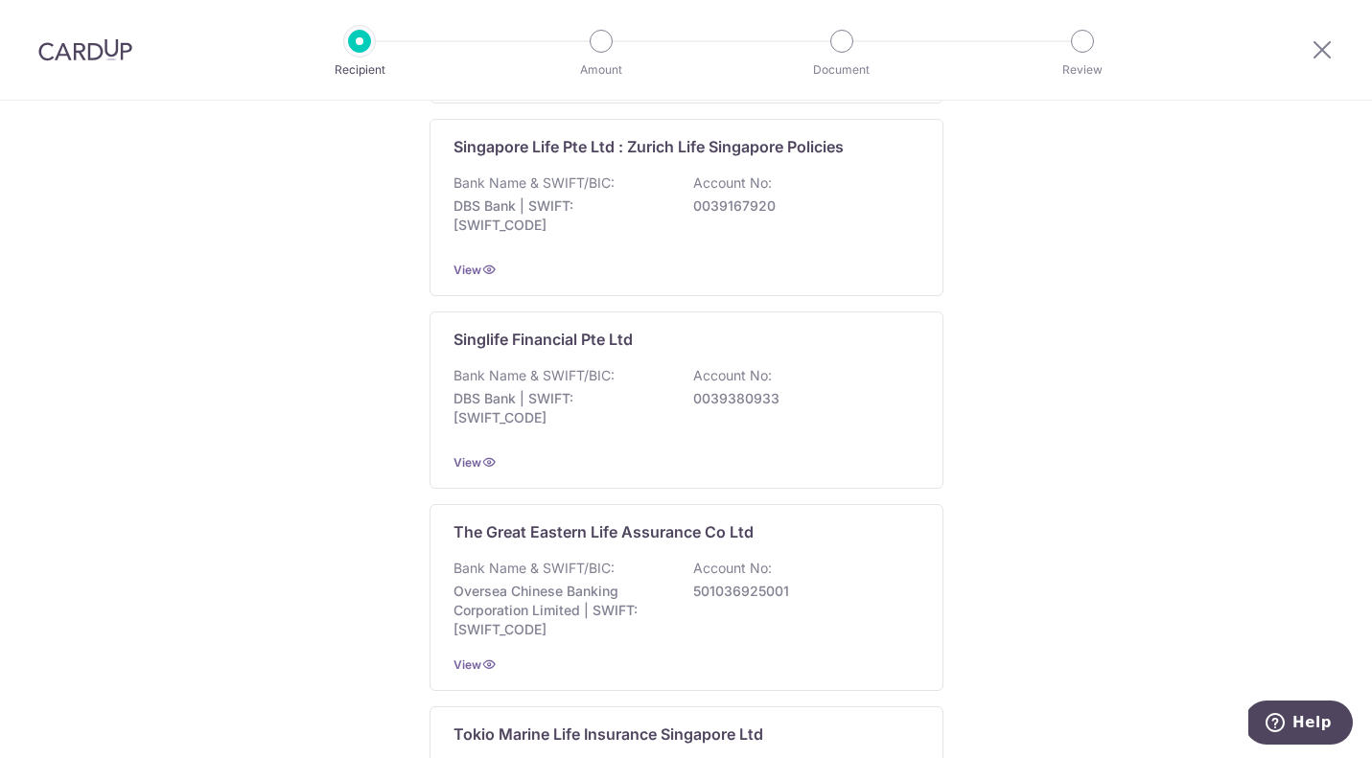
scroll to position [1864, 0]
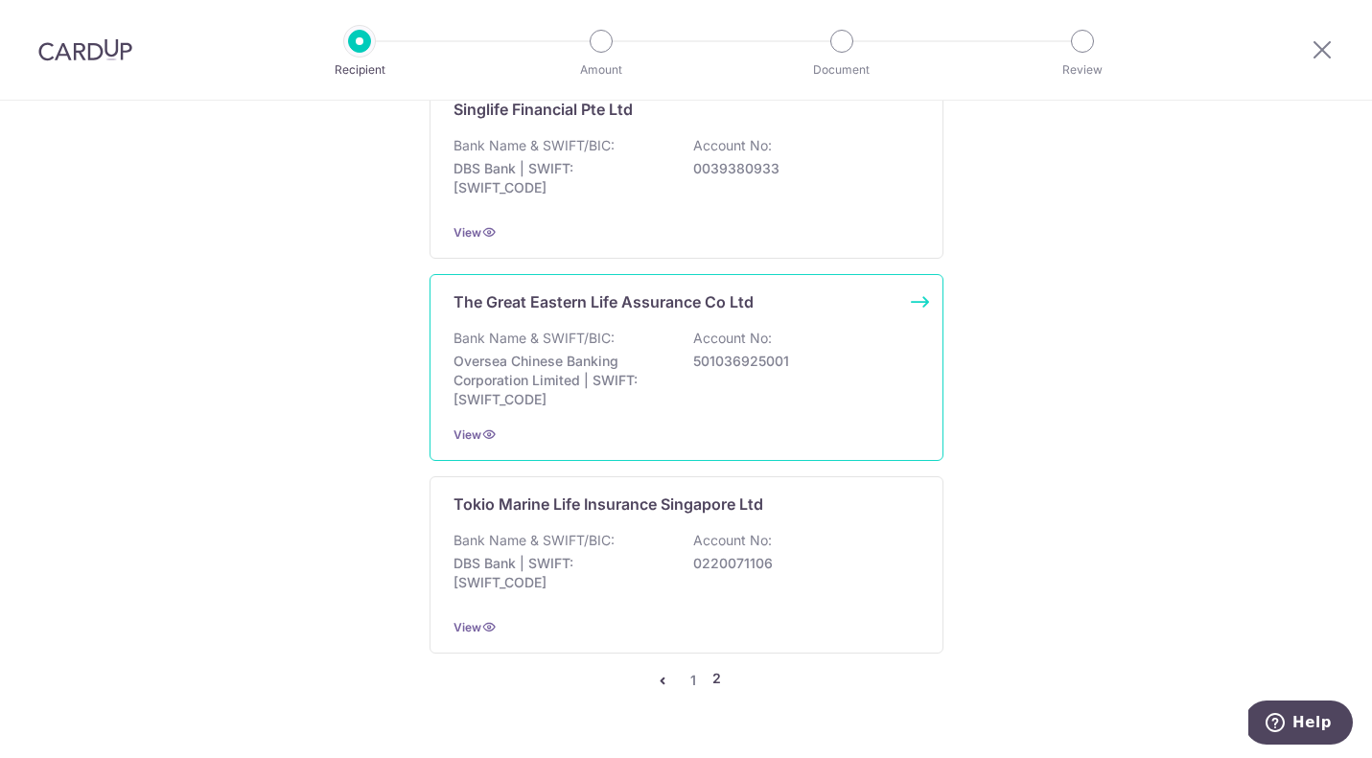
drag, startPoint x: 1001, startPoint y: 386, endPoint x: 803, endPoint y: 382, distance: 198.5
copy div "OCBCSGSGXXX Account No: 501036925001"
click at [675, 347] on div "Bank Name & SWIFT/BIC: Oversea Chinese Banking Corporation Limited | SWIFT: OCB…" at bounding box center [687, 369] width 466 height 81
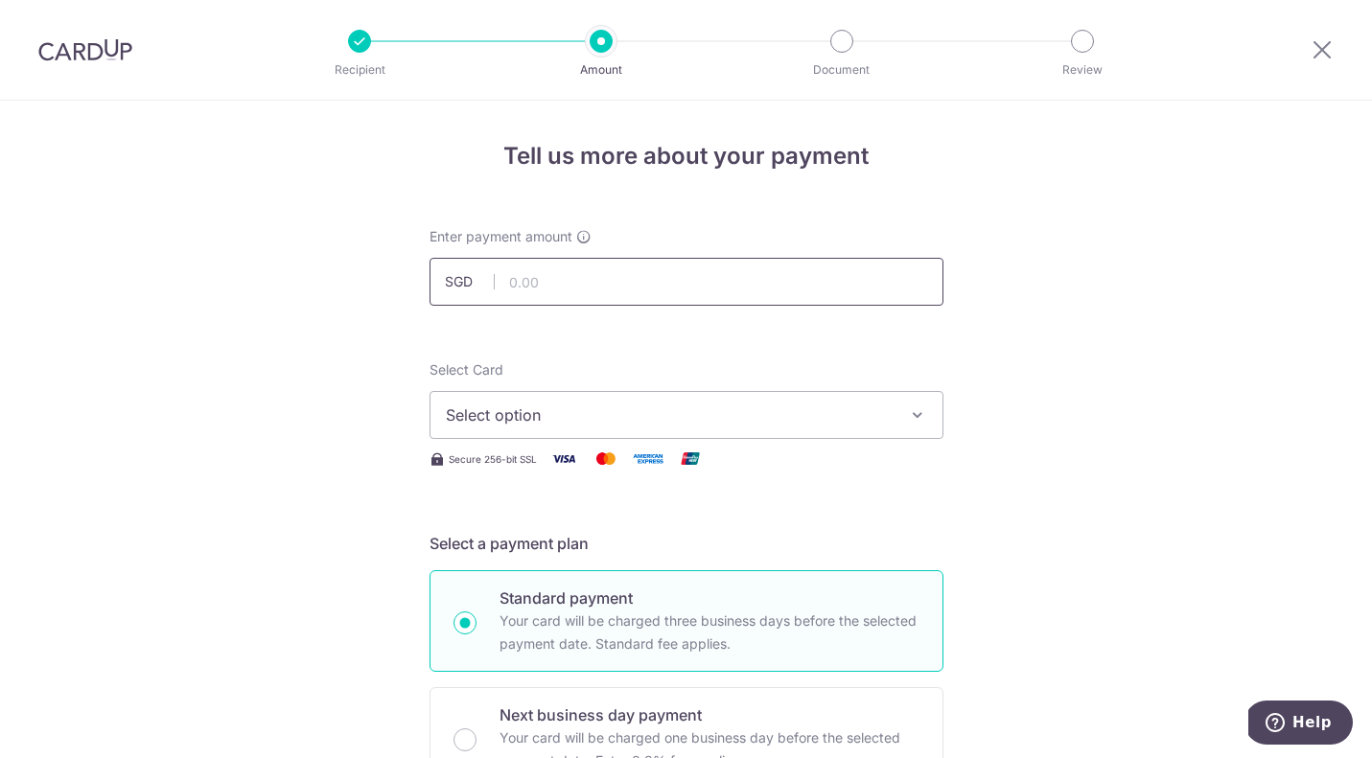
click at [574, 270] on input "text" at bounding box center [687, 282] width 514 height 48
click at [415, 0] on div "Recipient Amount Document Review" at bounding box center [721, 50] width 823 height 100
click at [606, 280] on input "text" at bounding box center [687, 282] width 514 height 48
paste input "2,410.50"
type input "2,410.50"
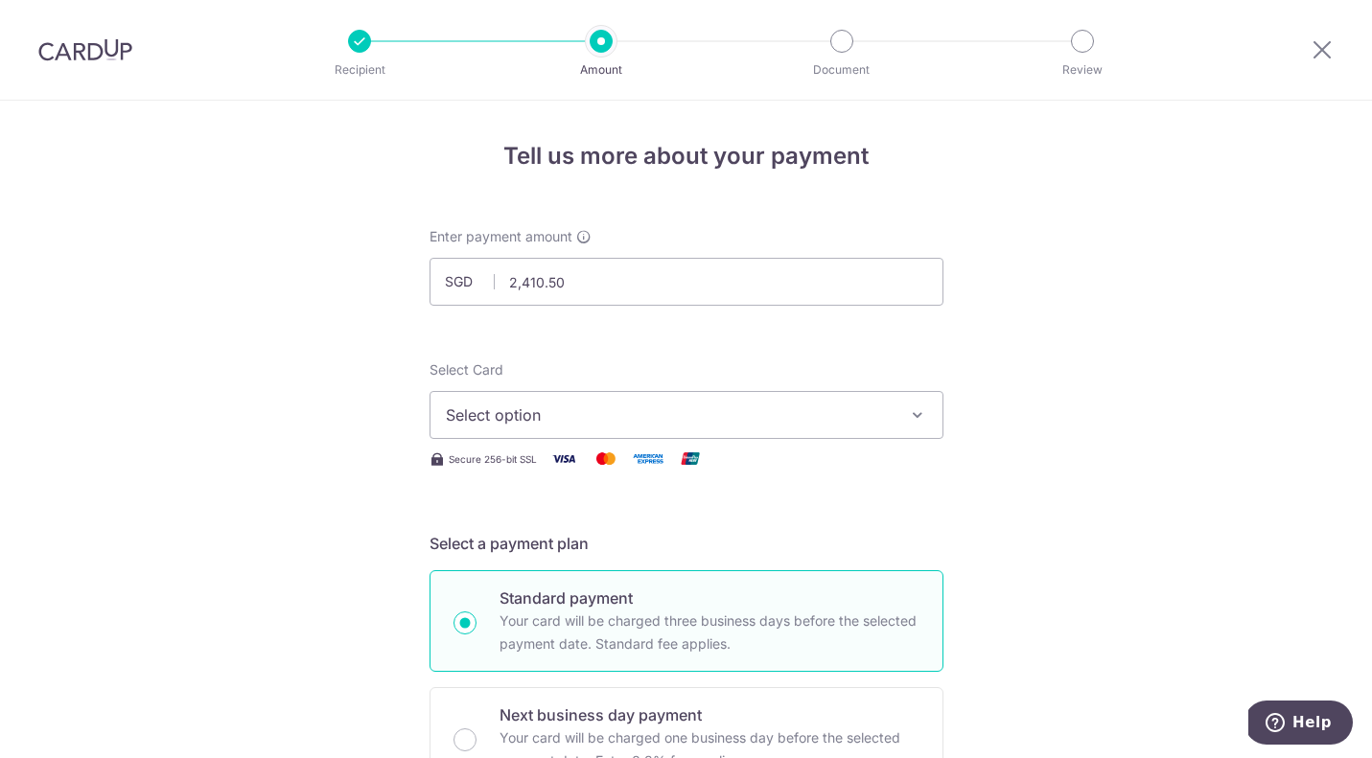
click at [533, 419] on span "Select option" at bounding box center [669, 415] width 447 height 23
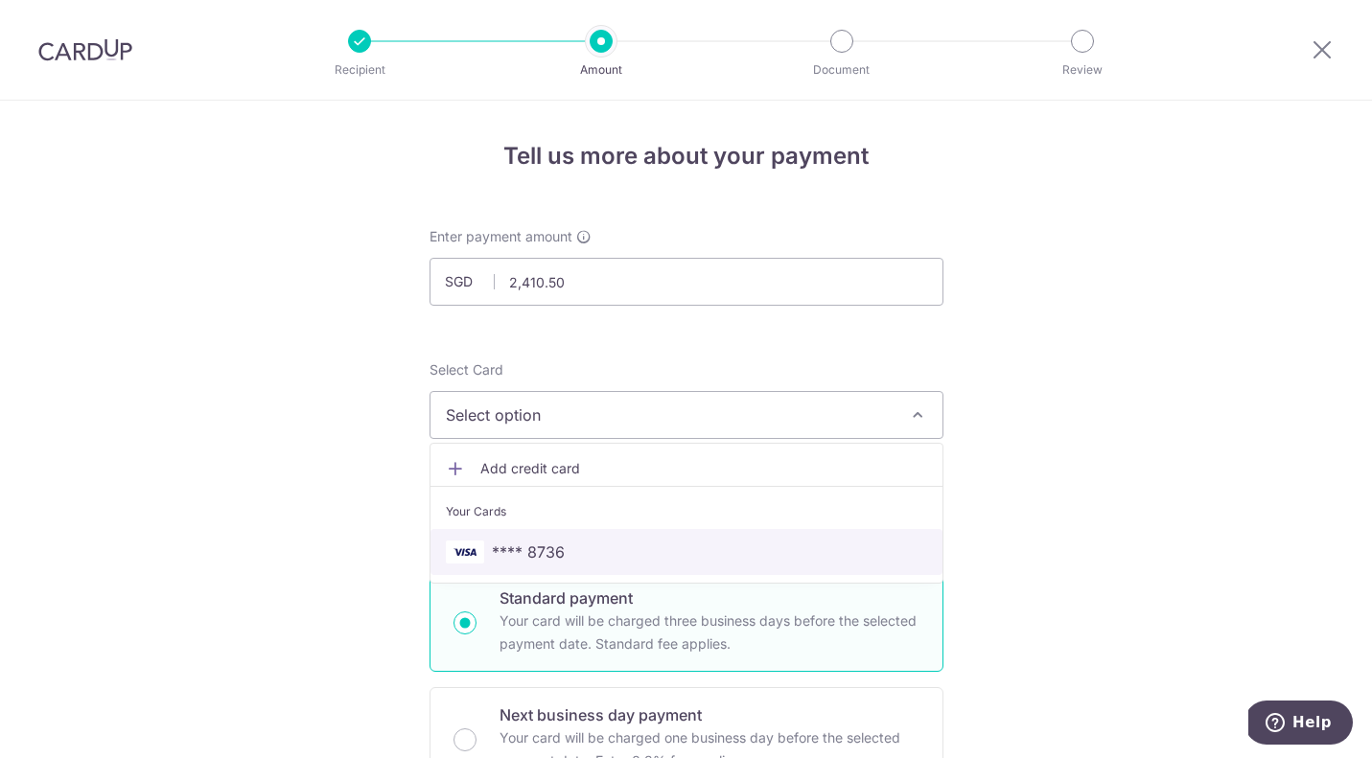
click at [529, 557] on span "**** 8736" at bounding box center [528, 552] width 73 height 23
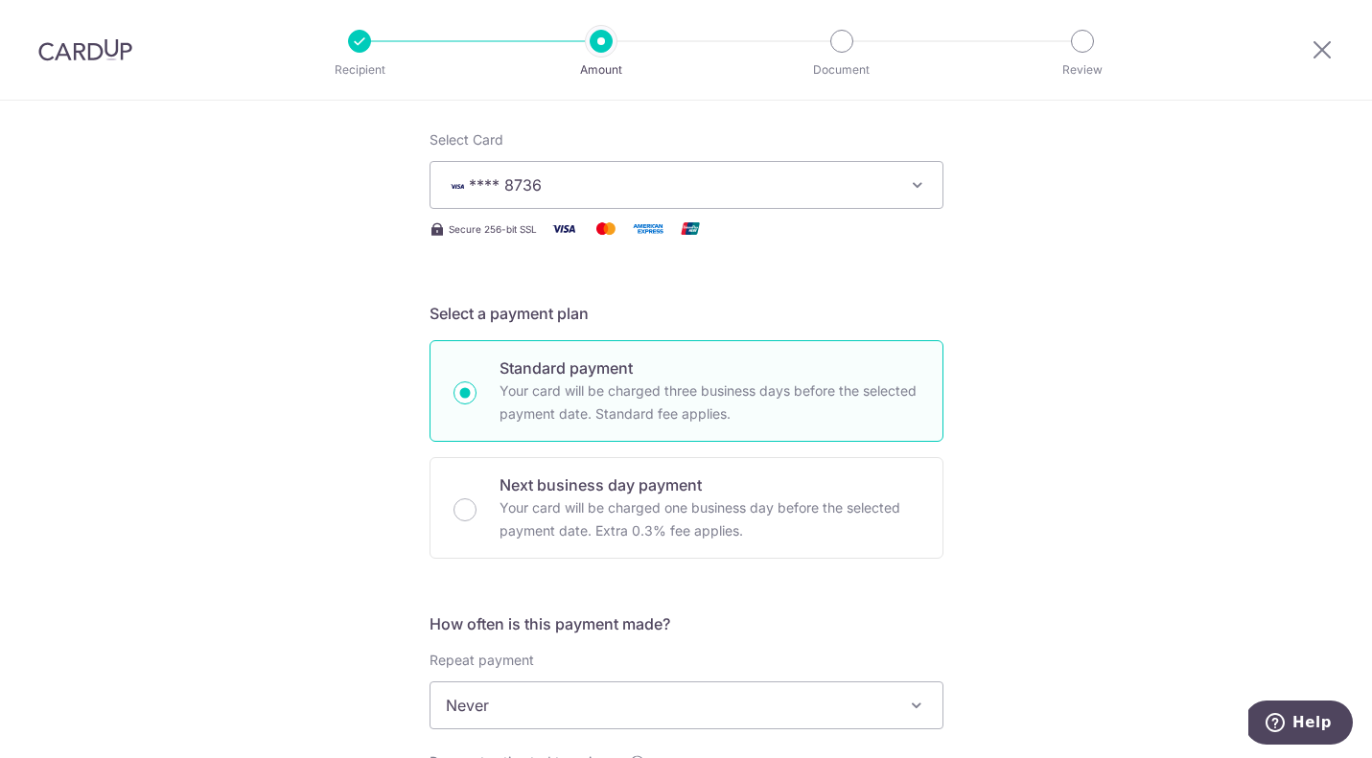
scroll to position [460, 0]
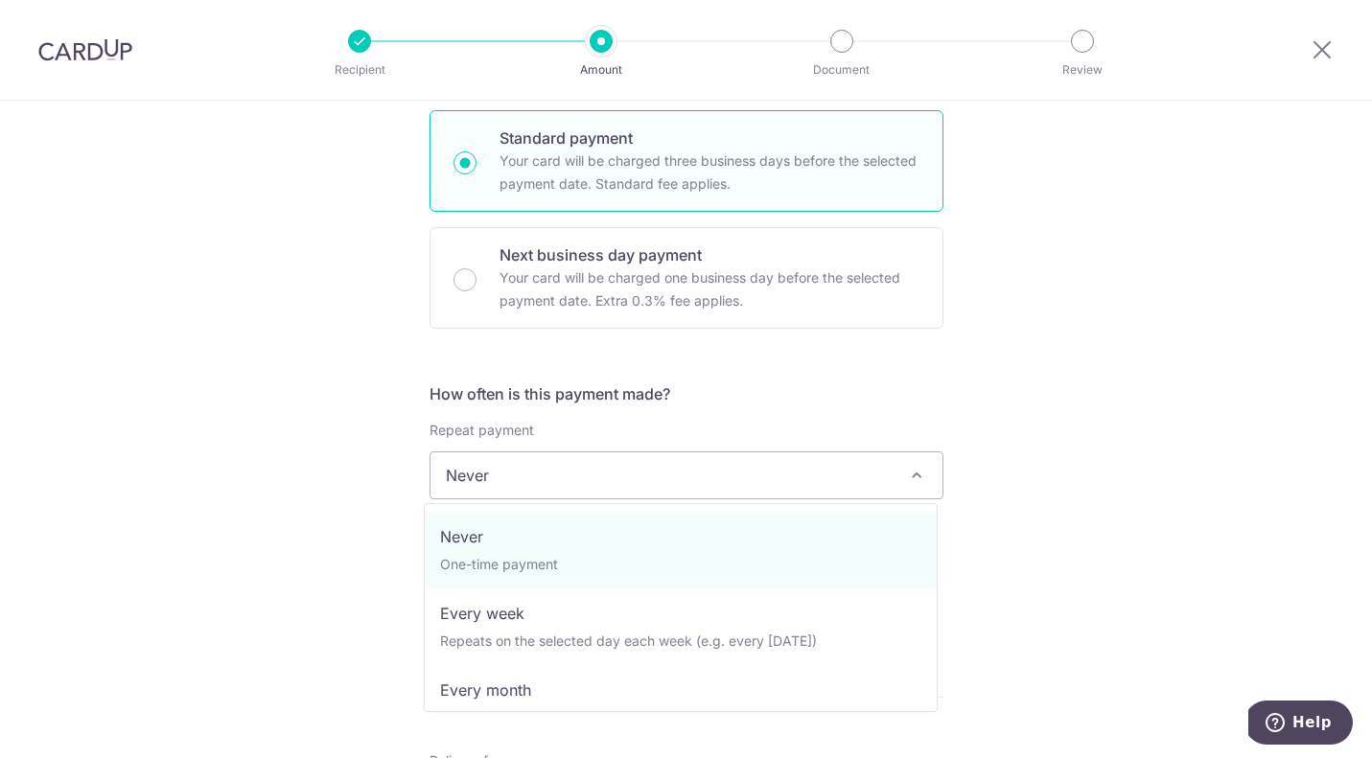
click at [545, 481] on span "Never" at bounding box center [687, 476] width 512 height 46
click at [330, 496] on div "Tell us more about your payment Enter payment amount SGD 2,410.50 2410.50 Selec…" at bounding box center [686, 507] width 1372 height 1735
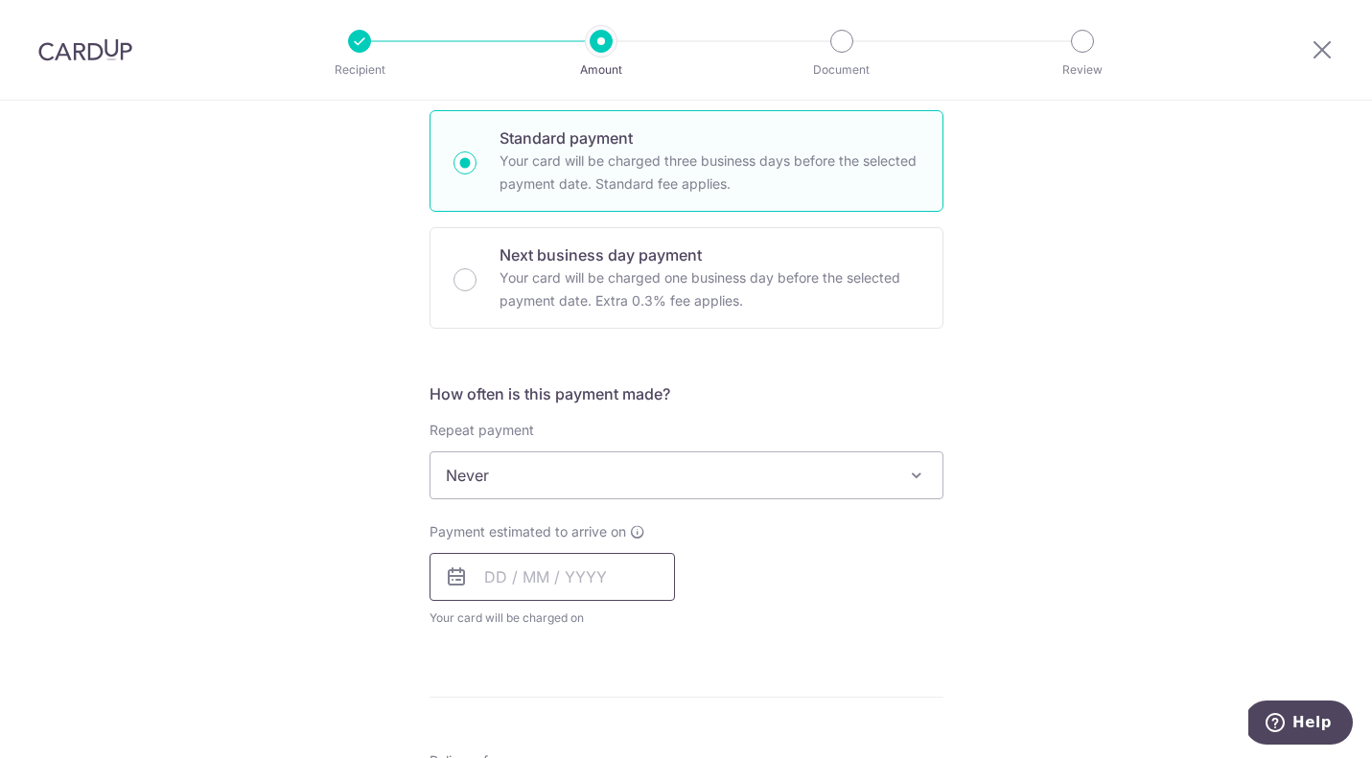
click at [541, 582] on input "text" at bounding box center [552, 577] width 245 height 48
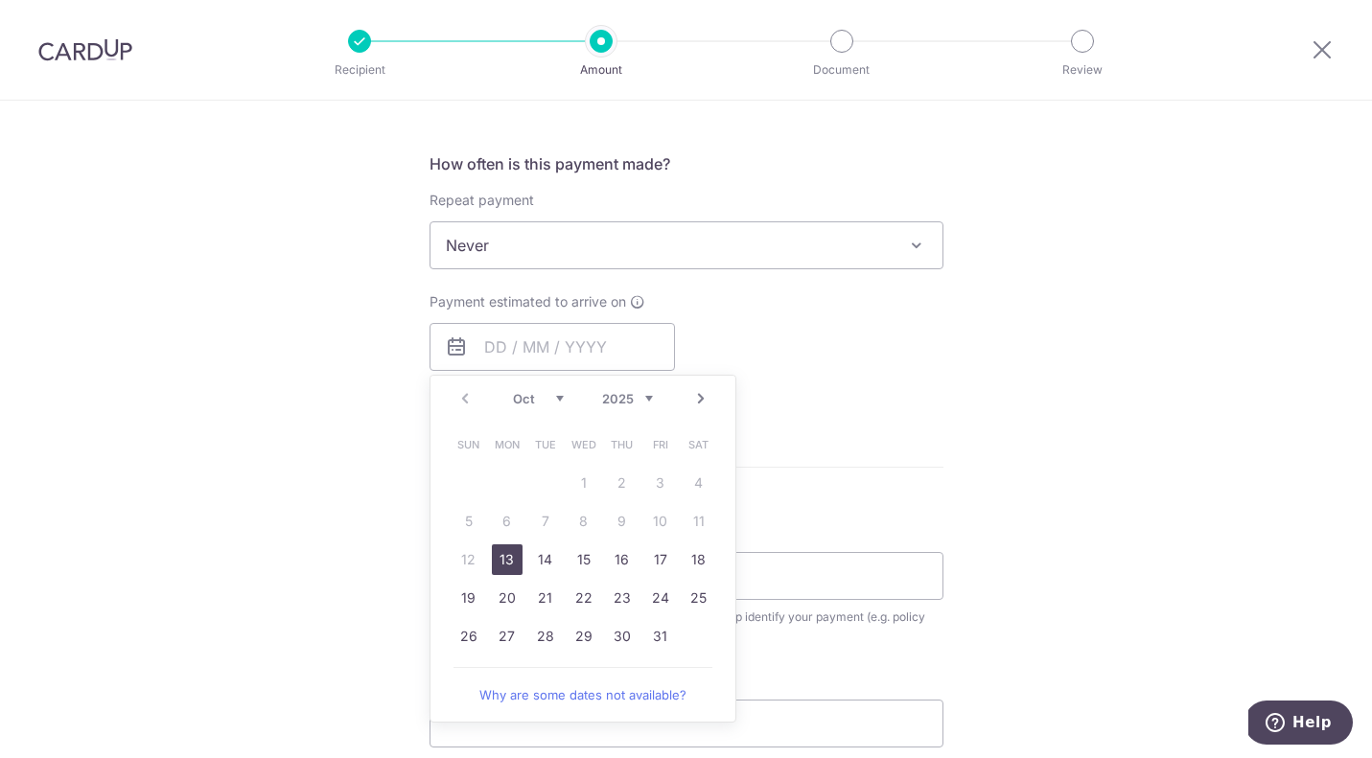
click at [510, 560] on link "13" at bounding box center [507, 560] width 31 height 31
type input "13/10/2025"
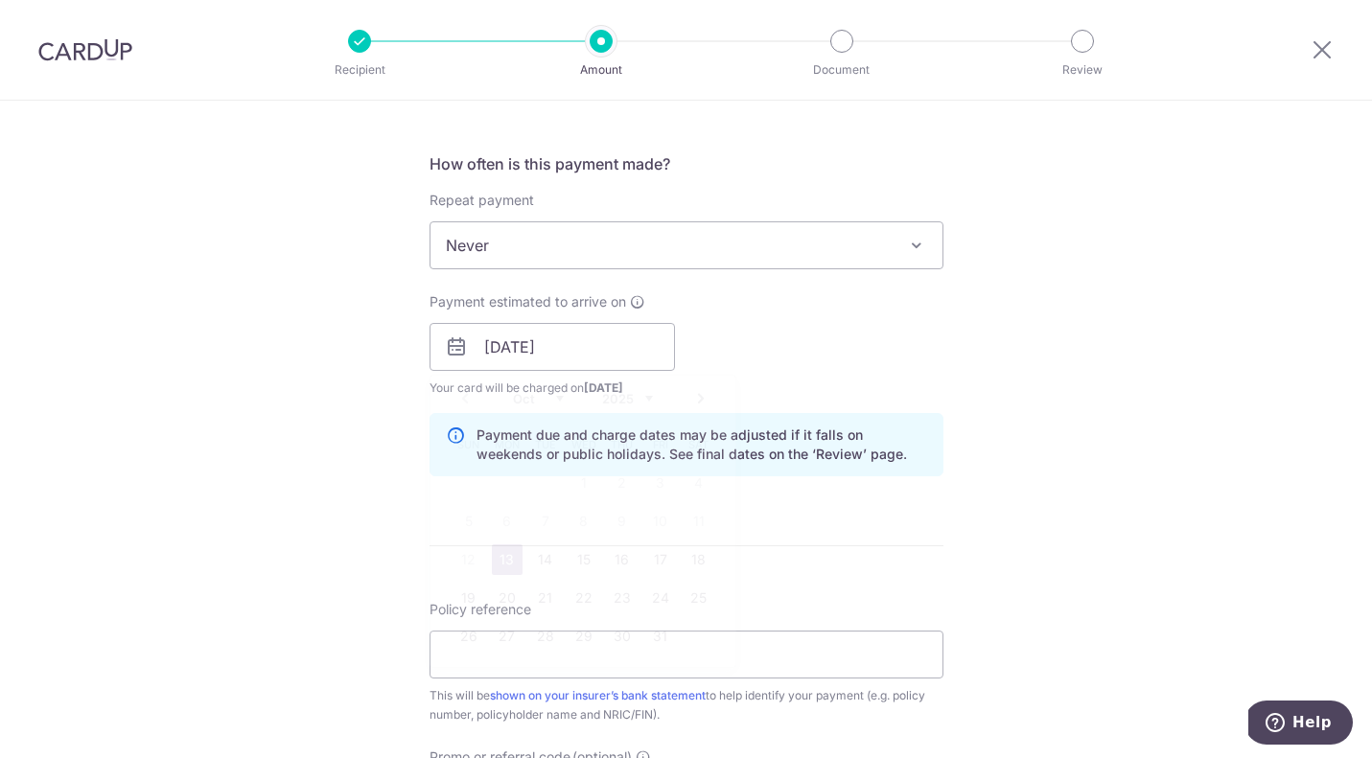
click at [799, 412] on div "How often is this payment made? Repeat payment Never Every week Every month Eve…" at bounding box center [687, 321] width 514 height 339
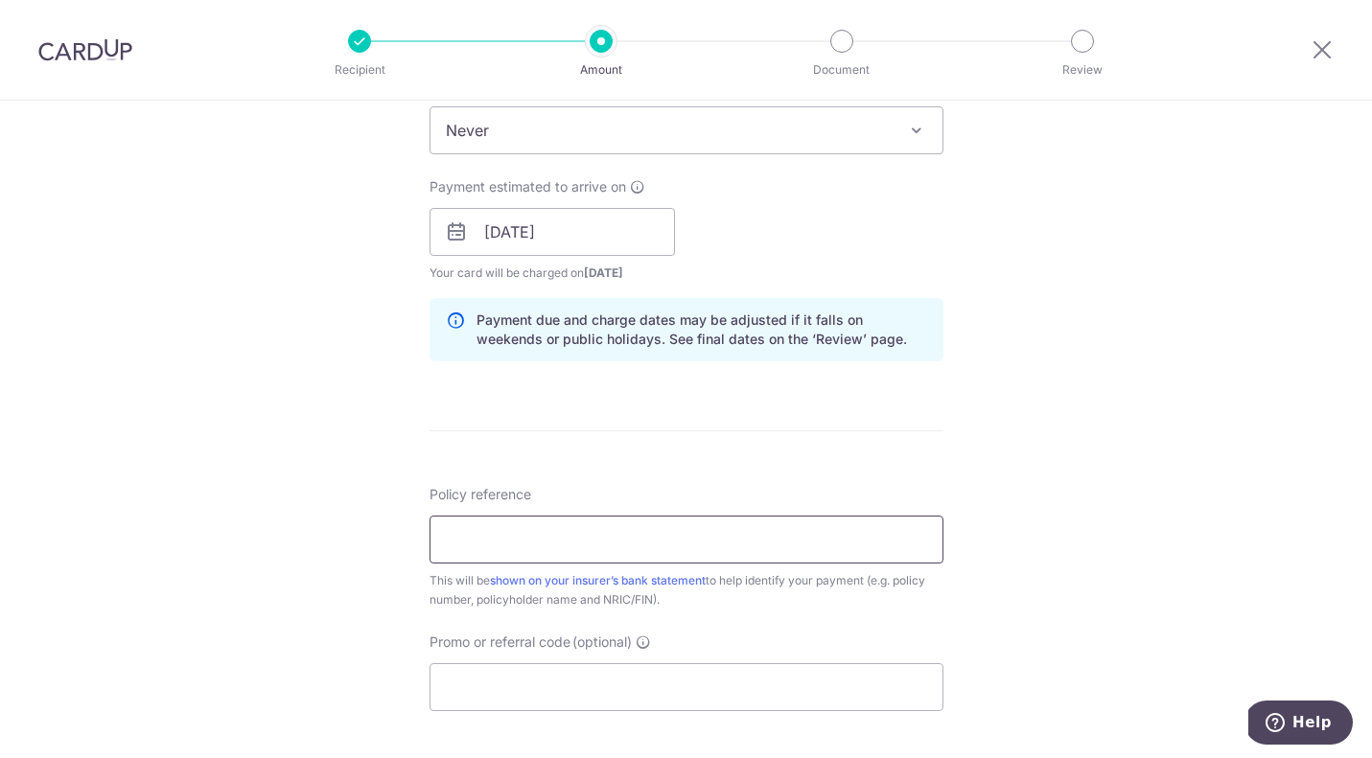
click at [529, 542] on input "Policy reference" at bounding box center [687, 540] width 514 height 48
paste input "0213423156"
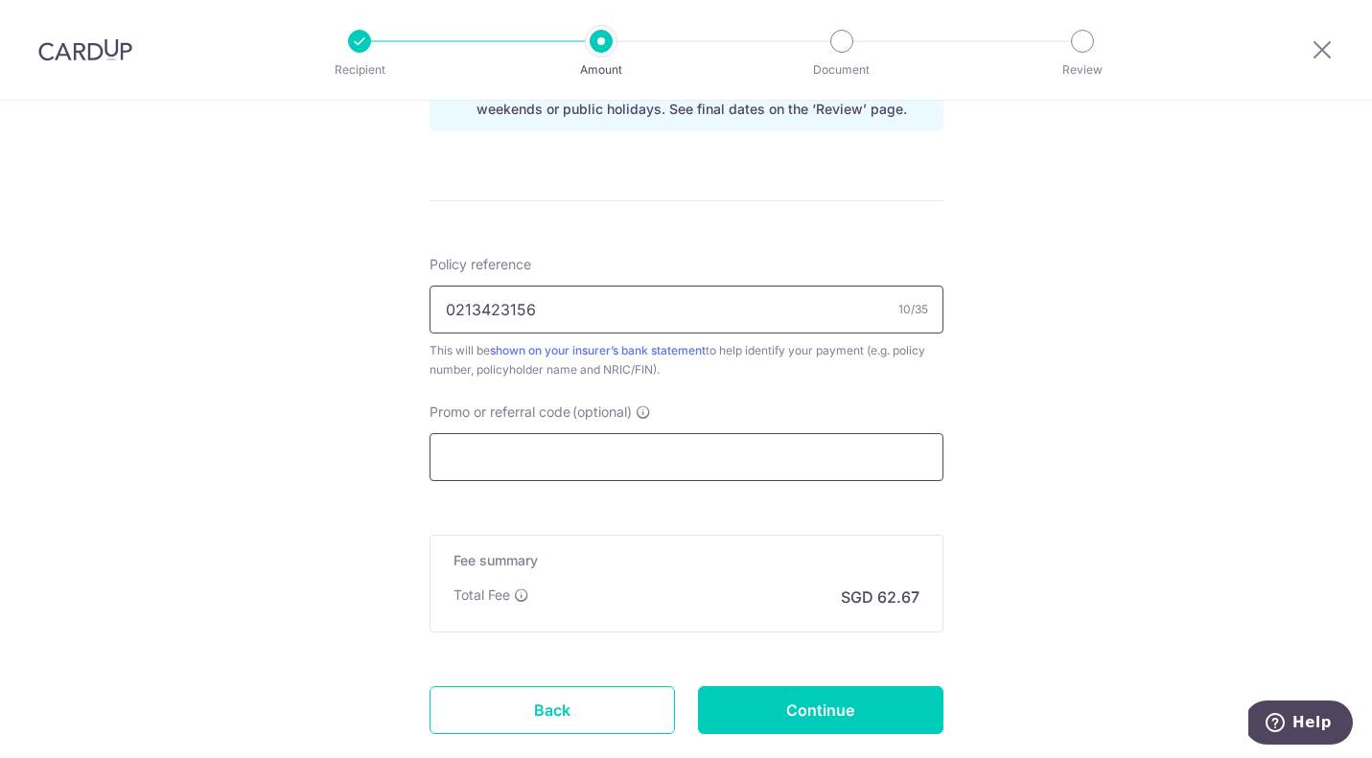
type input "0213423156"
click at [607, 454] on input "Promo or referral code (optional)" at bounding box center [687, 457] width 514 height 48
paste input "OCBC195"
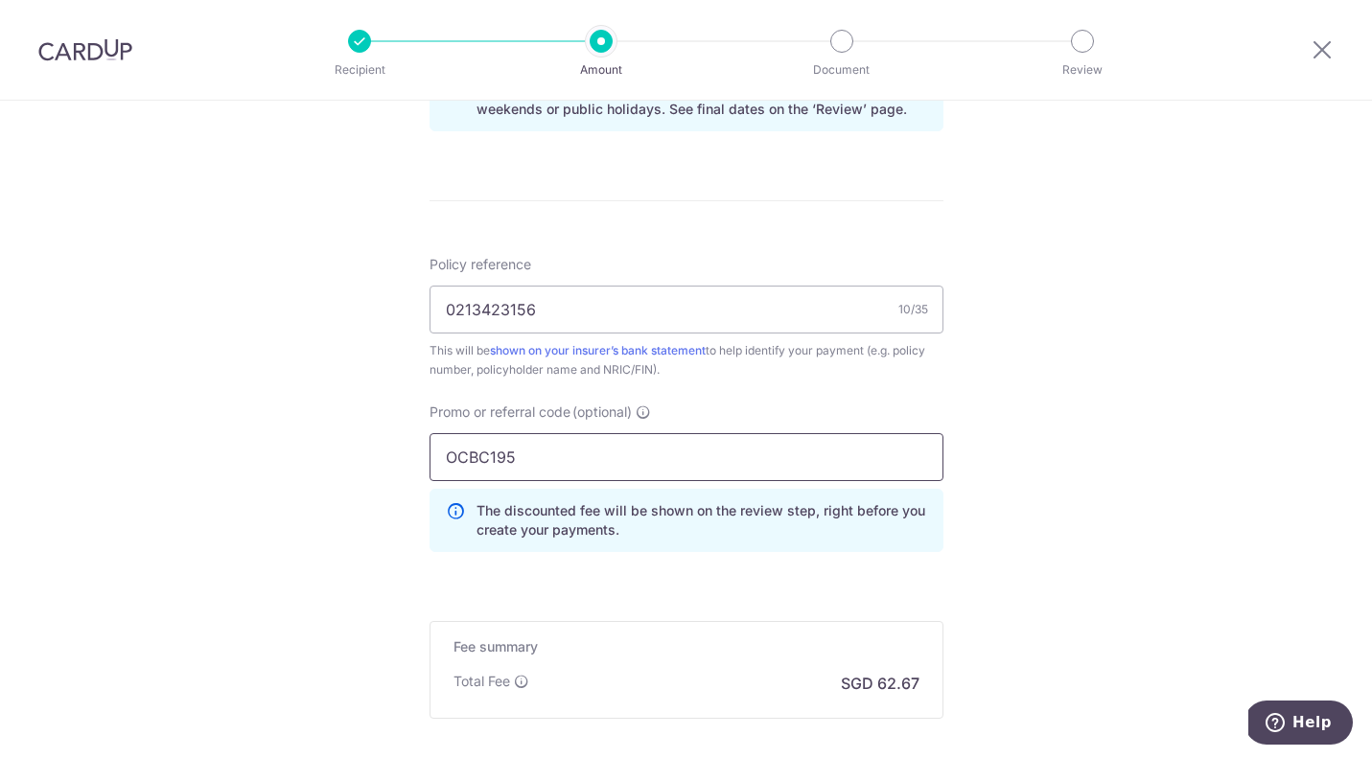
scroll to position [1242, 0]
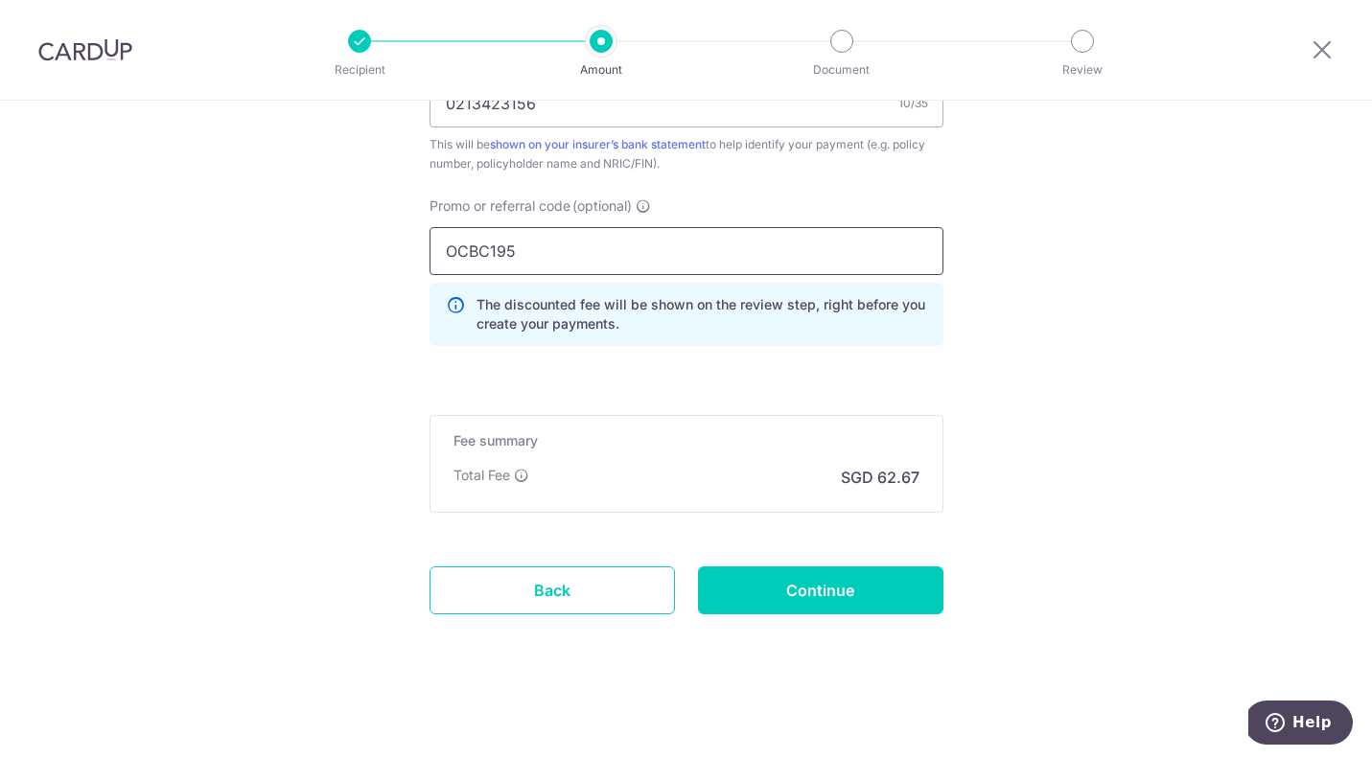
type input "OCBC195"
click at [788, 452] on div "Fee summary Base fee Extend fee Next-day fee Total Fee SGD 62.67" at bounding box center [687, 464] width 514 height 98
click at [817, 596] on input "Continue" at bounding box center [820, 591] width 245 height 48
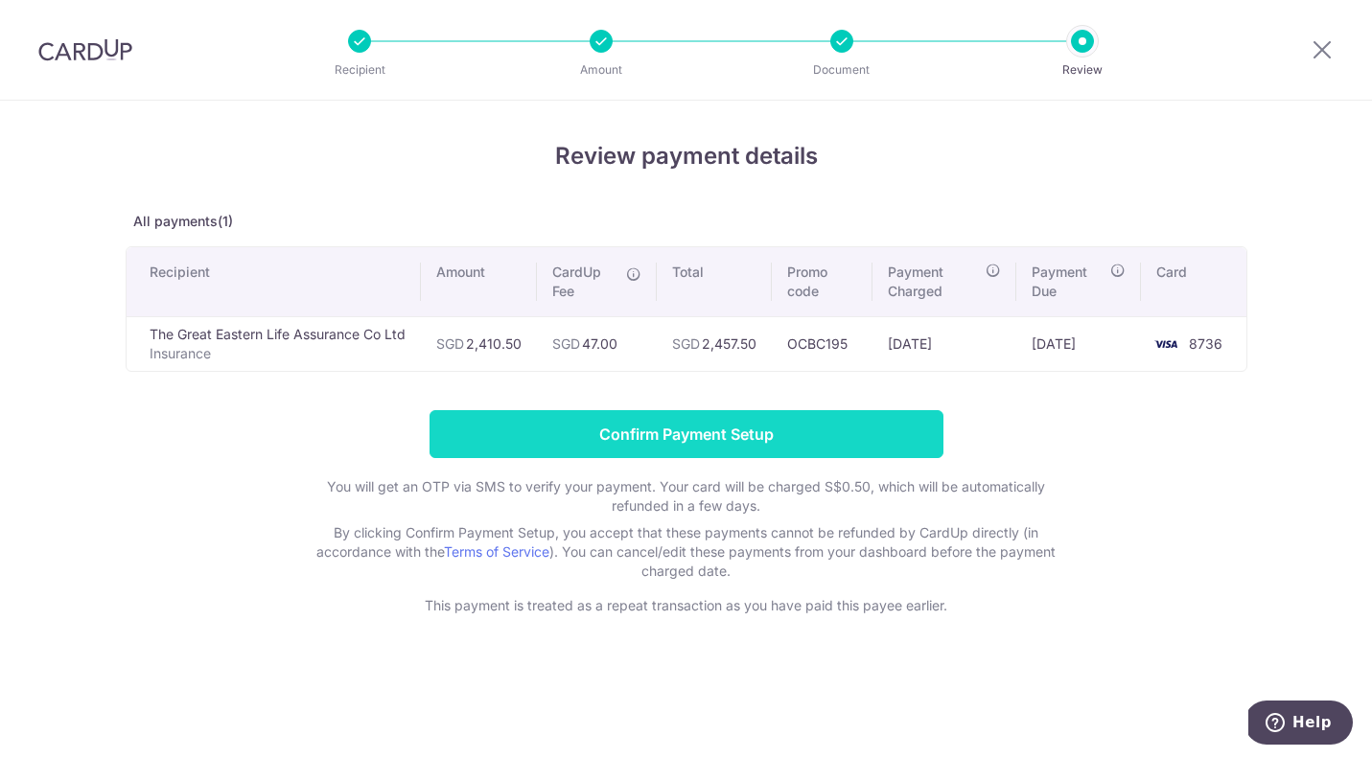
click at [725, 444] on input "Confirm Payment Setup" at bounding box center [687, 434] width 514 height 48
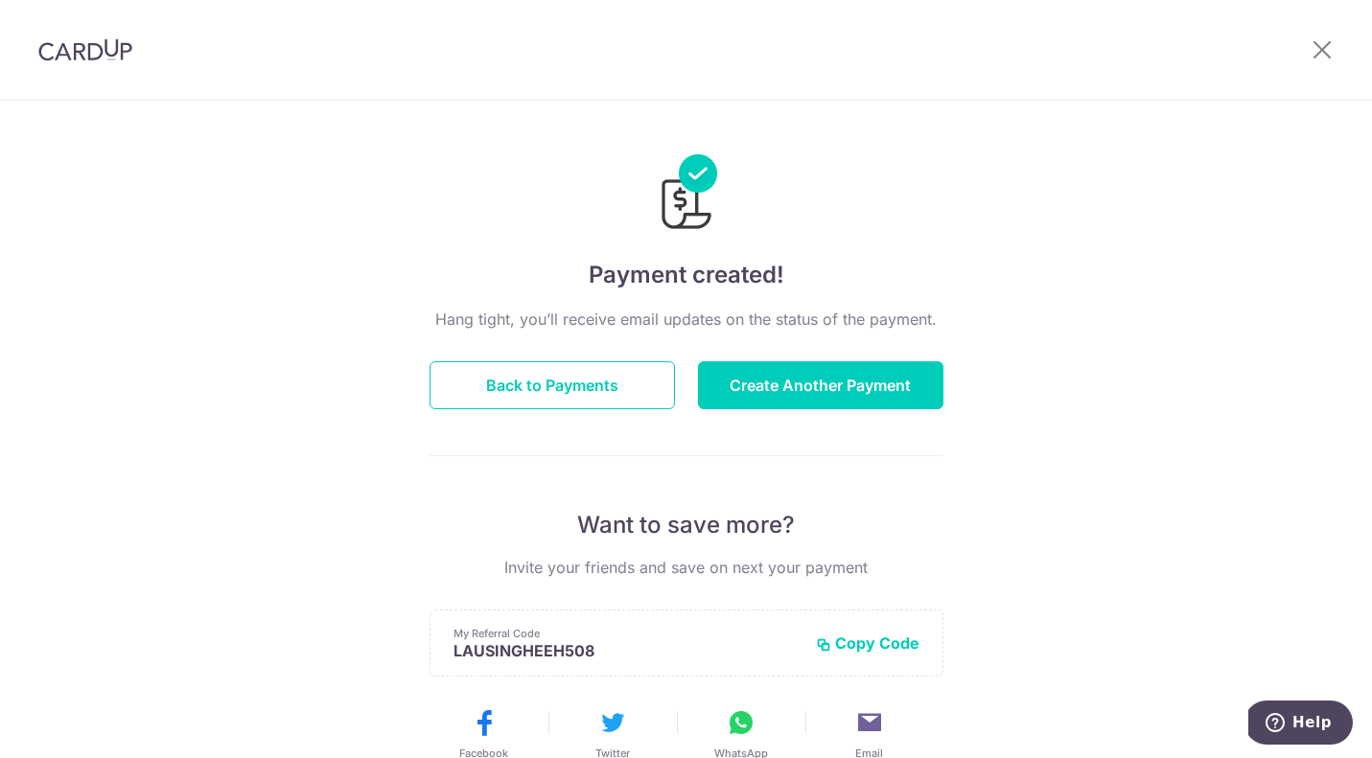
click at [1116, 263] on div "Payment created! Hang tight, you’ll receive email updates on the status of the …" at bounding box center [686, 613] width 1372 height 1024
click at [1107, 229] on div "Payment created! Hang tight, you’ll receive email updates on the status of the …" at bounding box center [686, 613] width 1372 height 1024
click at [595, 387] on button "Back to Payments" at bounding box center [552, 385] width 245 height 48
